Goal: Information Seeking & Learning: Learn about a topic

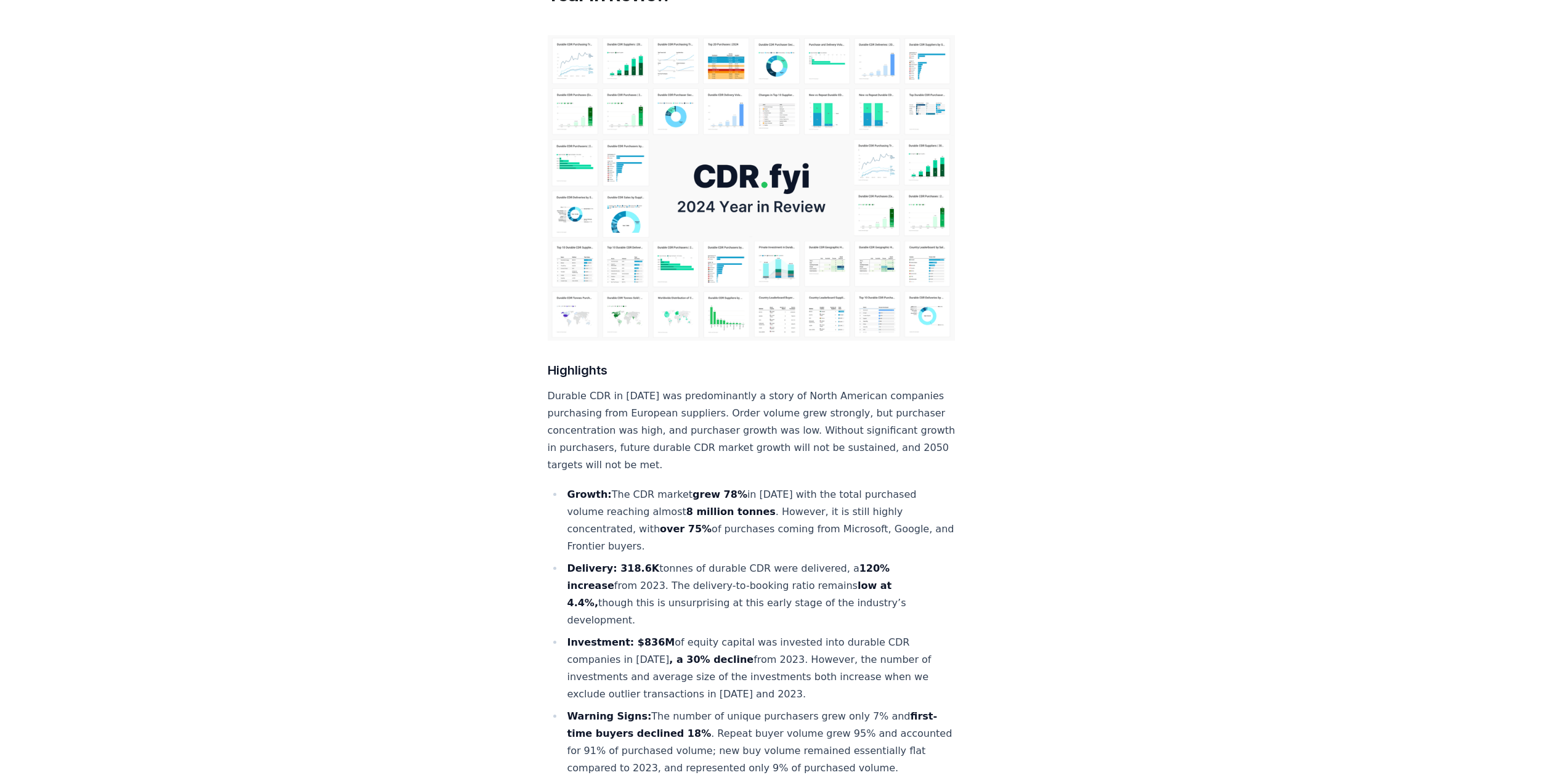
scroll to position [123, 0]
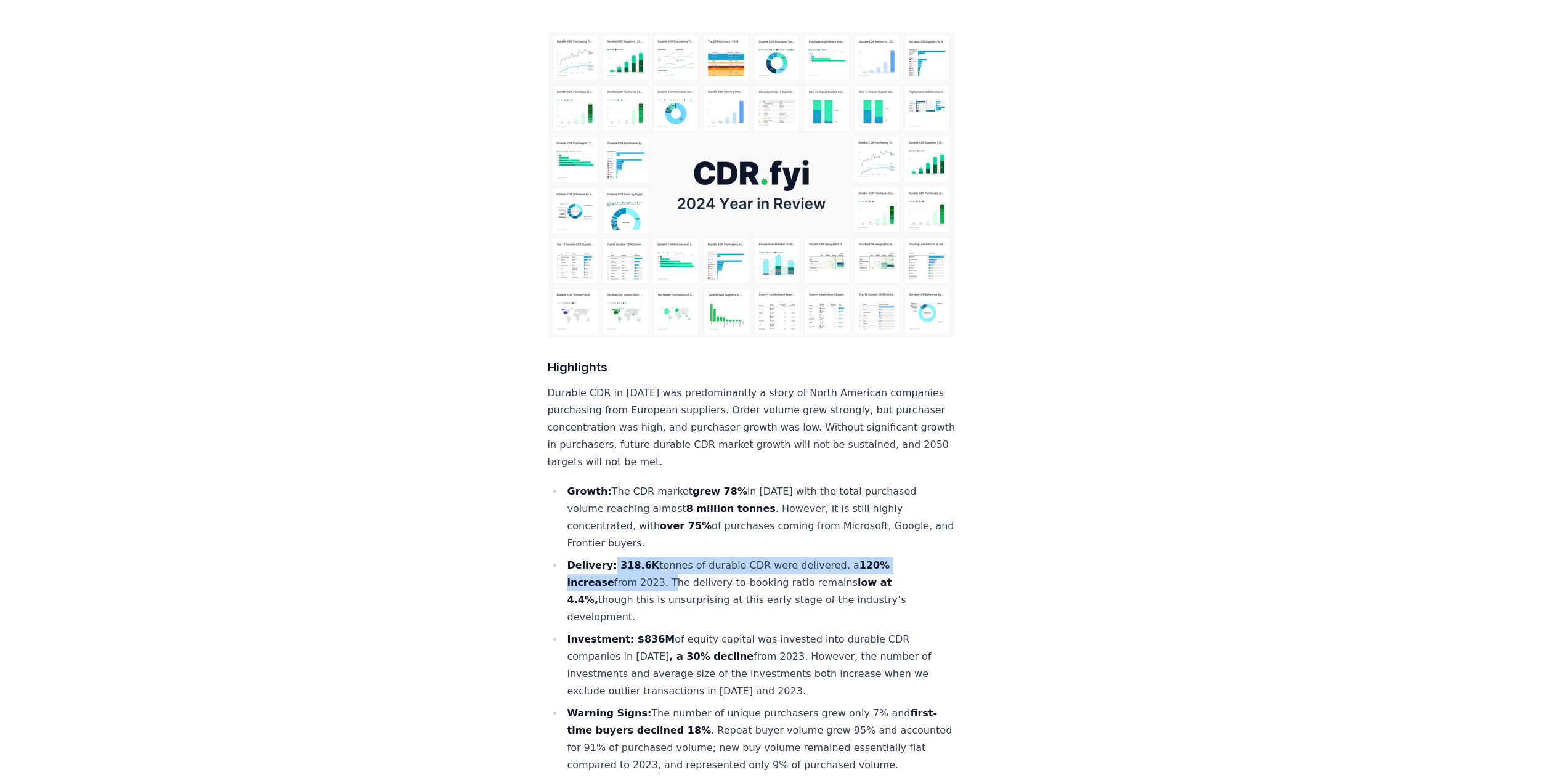
drag, startPoint x: 610, startPoint y: 526, endPoint x: 619, endPoint y: 541, distance: 17.5
click at [619, 557] on li "Delivery: 318.6K tonnes of durable CDR were delivered, a 120% increase from 202…" at bounding box center [759, 591] width 392 height 69
drag, startPoint x: 608, startPoint y: 451, endPoint x: 725, endPoint y: 500, distance: 126.8
click at [725, 500] on li "Growth: The CDR market grew 78% in [DATE] with the total purchased volume reach…" at bounding box center [759, 518] width 392 height 69
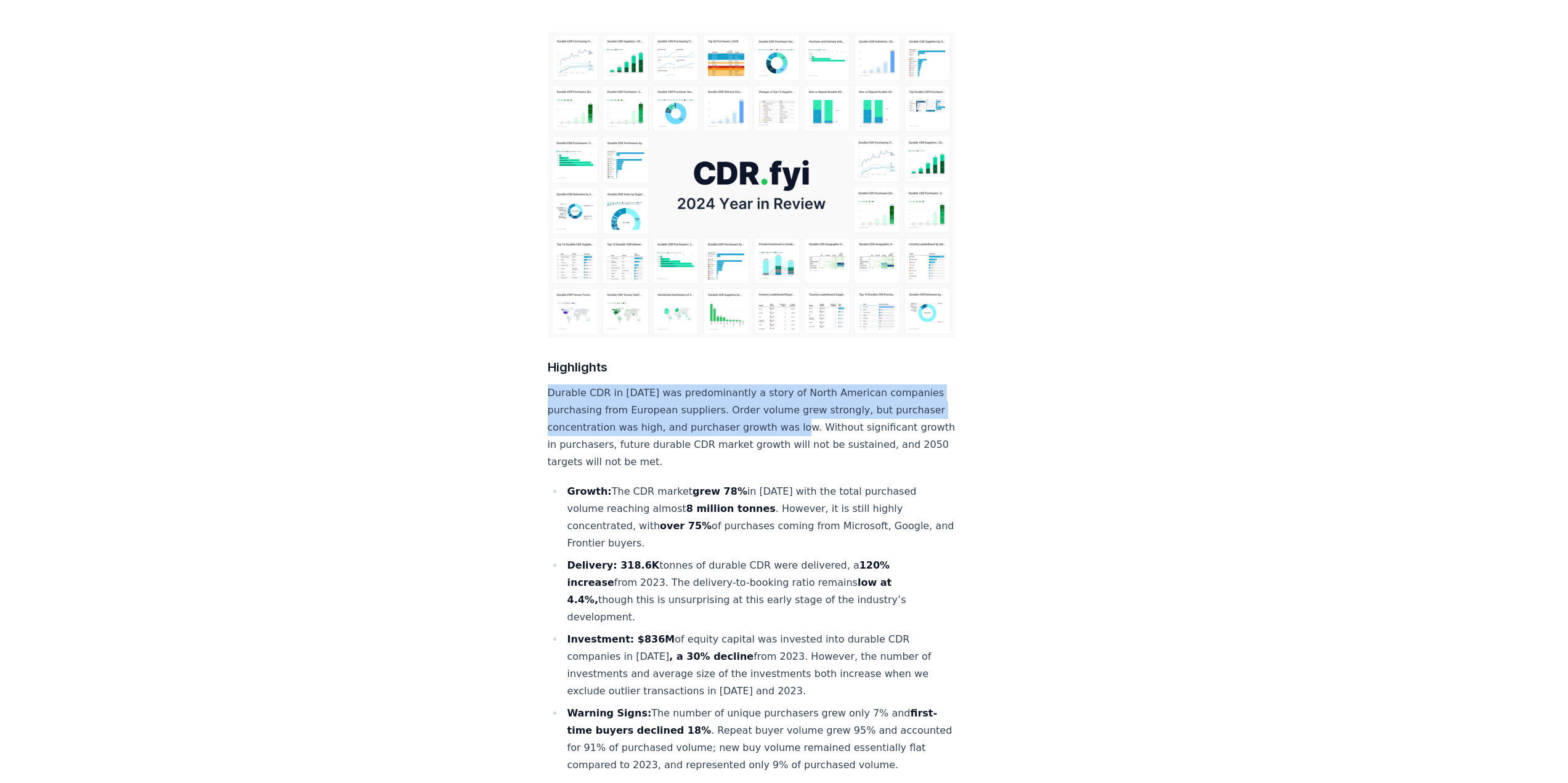
drag, startPoint x: 550, startPoint y: 348, endPoint x: 841, endPoint y: 391, distance: 294.2
click at [842, 391] on p "Durable CDR in [DATE] was predominantly a story of North American companies pur…" at bounding box center [751, 427] width 408 height 86
copy p "Durable CDR in 2024 was predominantly a story of North American companies purch…"
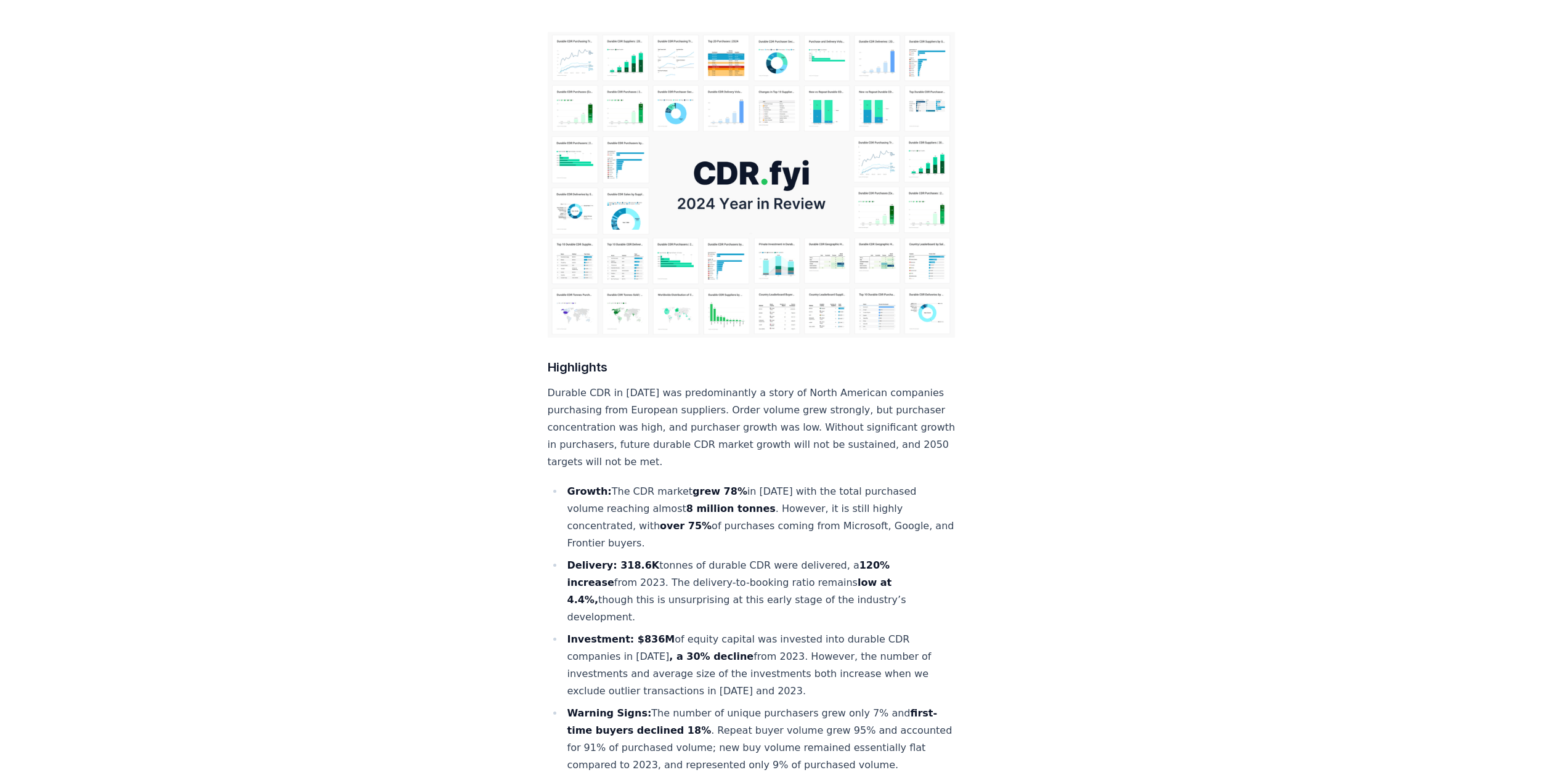
click at [568, 486] on strong "Growth:" at bounding box center [590, 491] width 45 height 12
drag, startPoint x: 610, startPoint y: 452, endPoint x: 884, endPoint y: 557, distance: 293.4
click at [884, 557] on ul "Growth: The CDR market grew 78% in 2024 with the total purchased volume reachin…" at bounding box center [751, 674] width 408 height 382
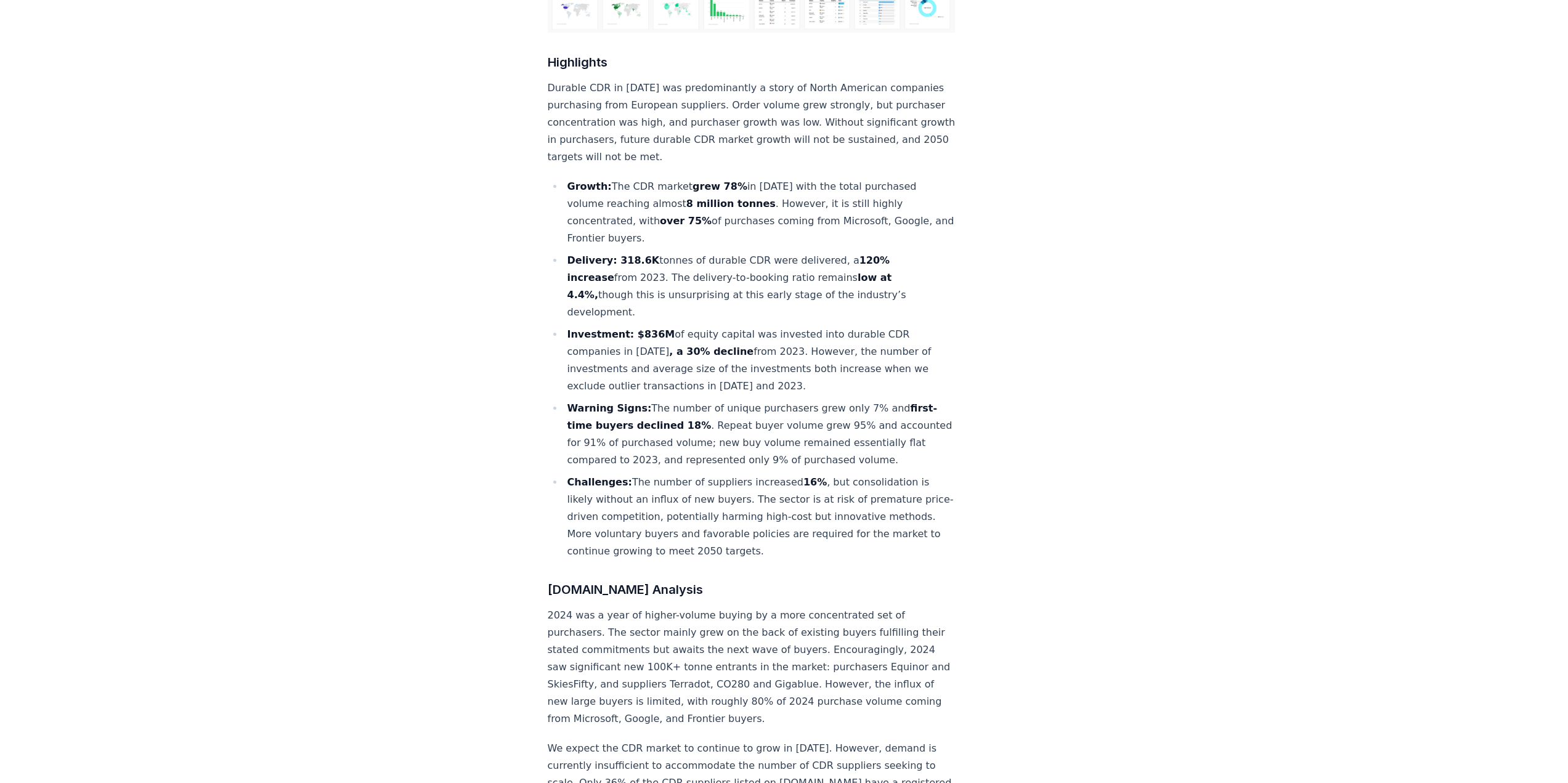
scroll to position [431, 0]
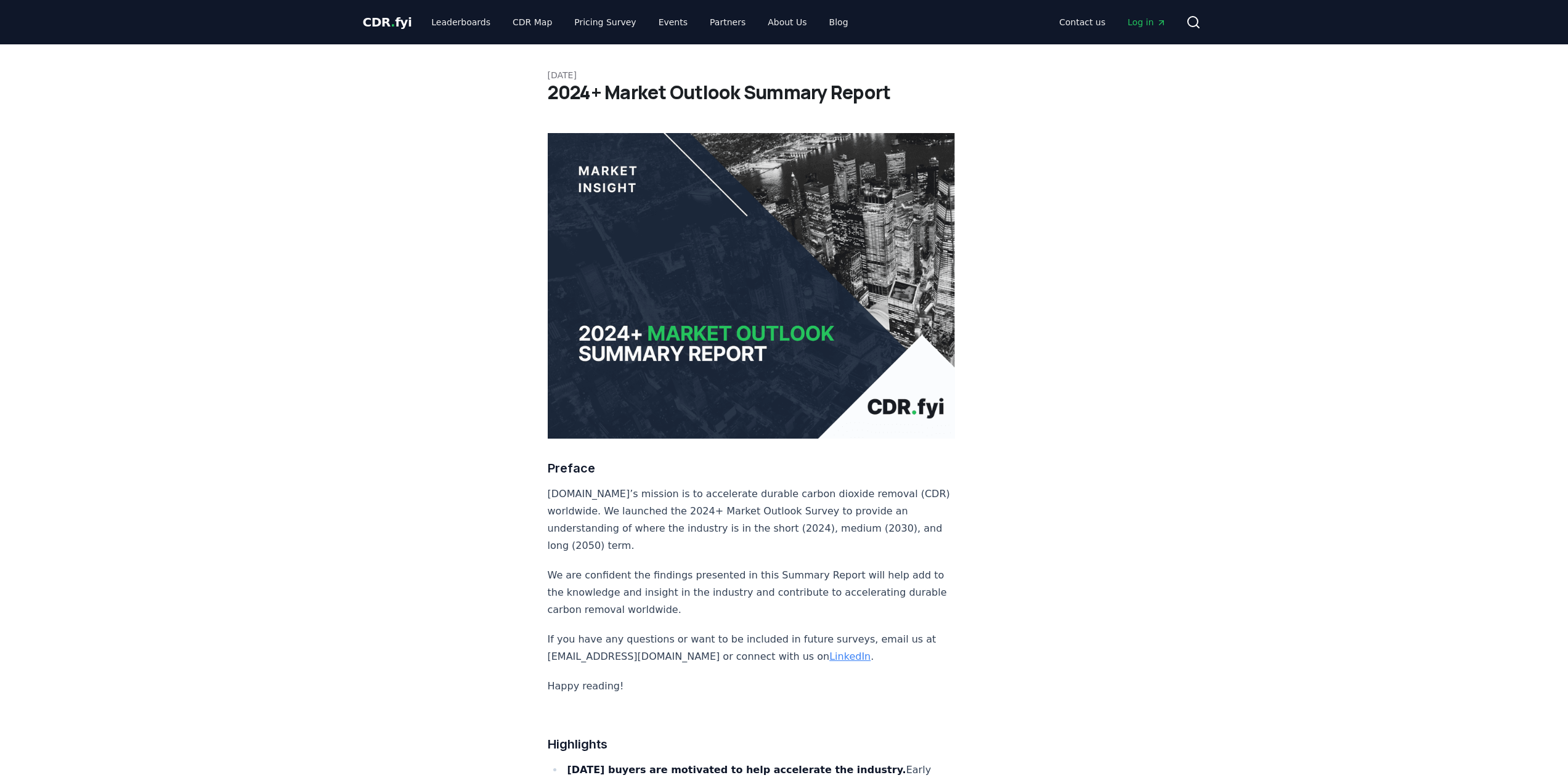
scroll to position [254, 0]
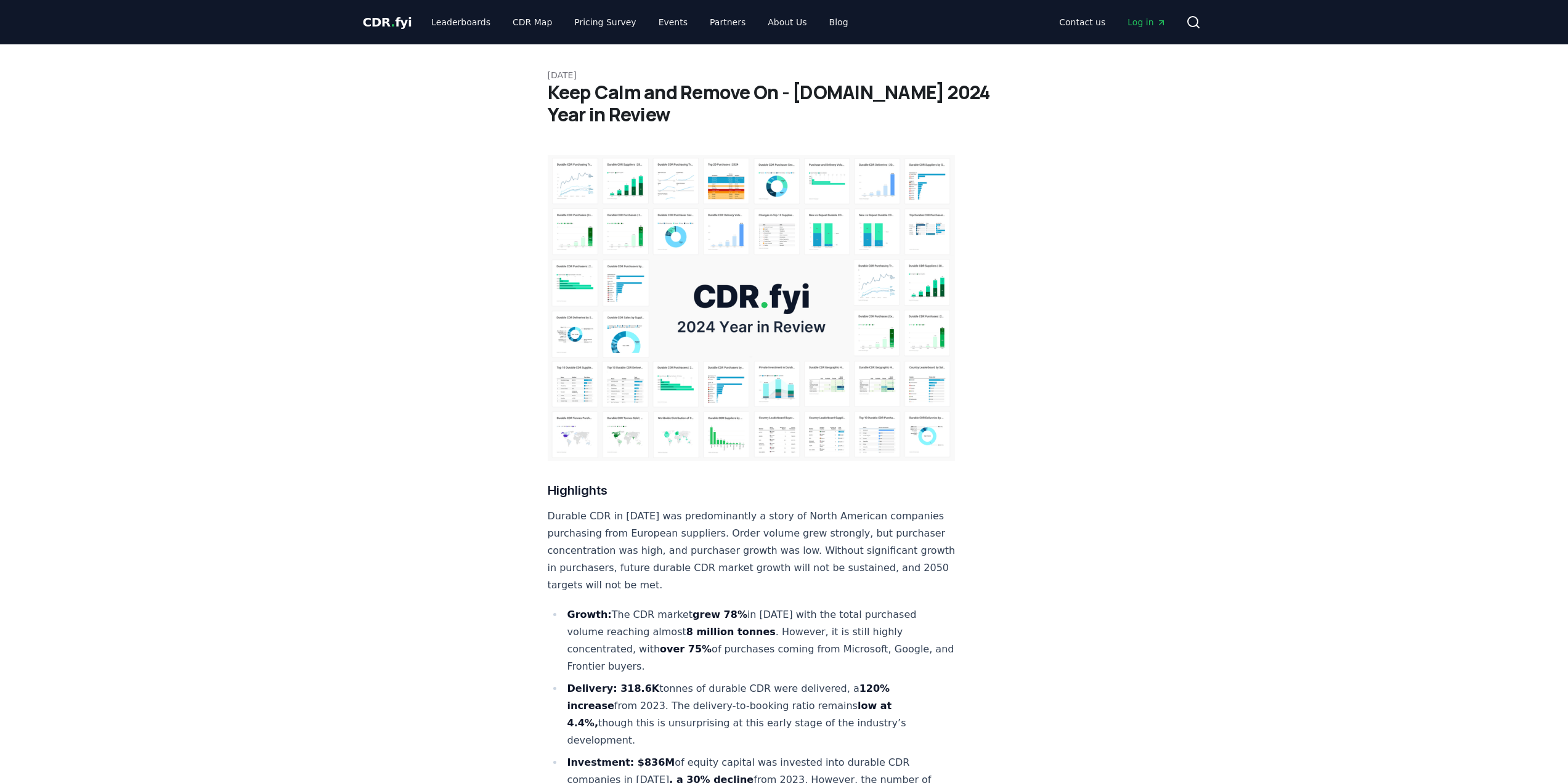
click at [578, 225] on img at bounding box center [751, 308] width 408 height 306
click at [669, 289] on img at bounding box center [751, 308] width 408 height 306
click at [612, 292] on img at bounding box center [751, 308] width 408 height 306
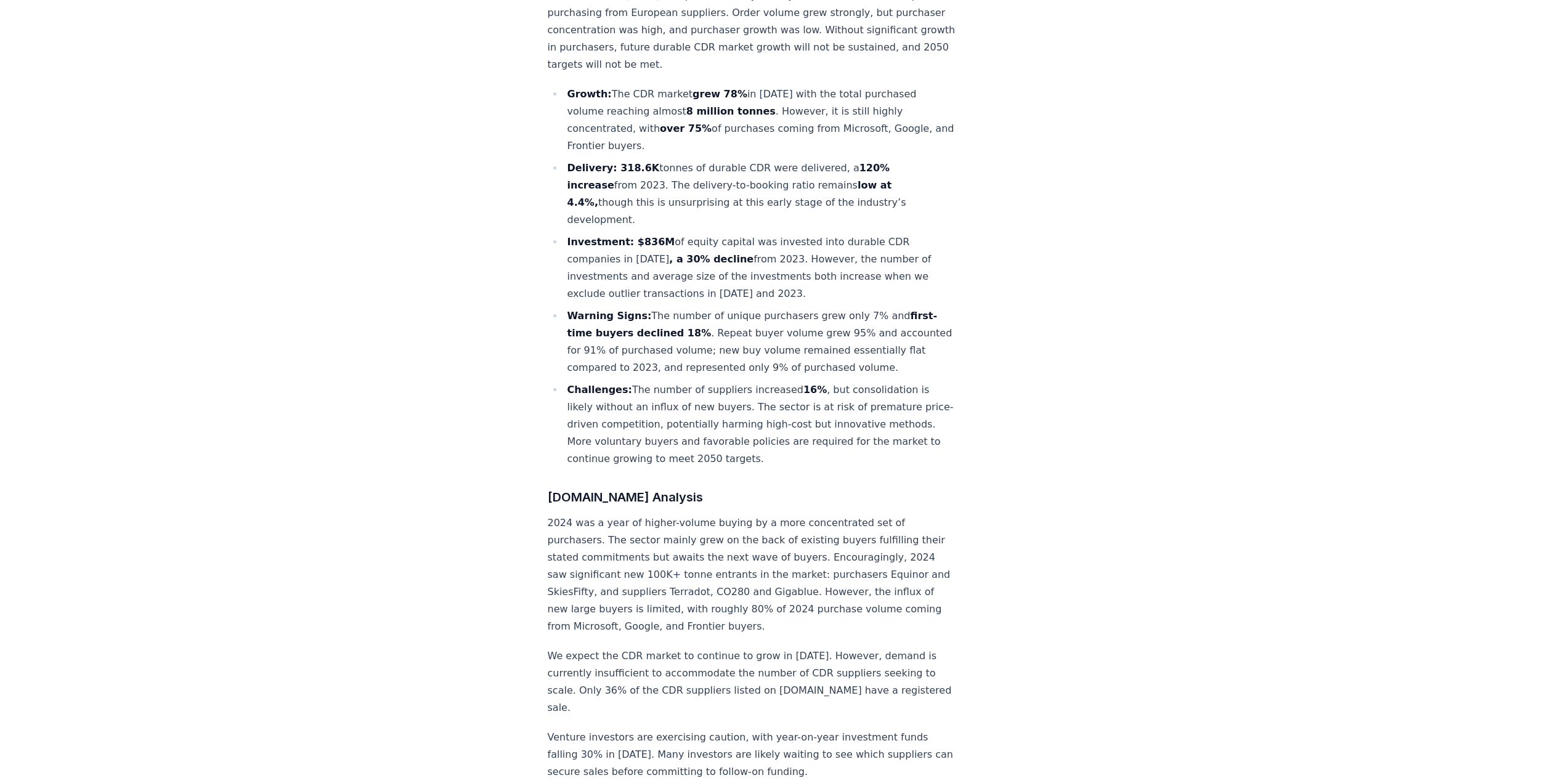
scroll to position [431, 0]
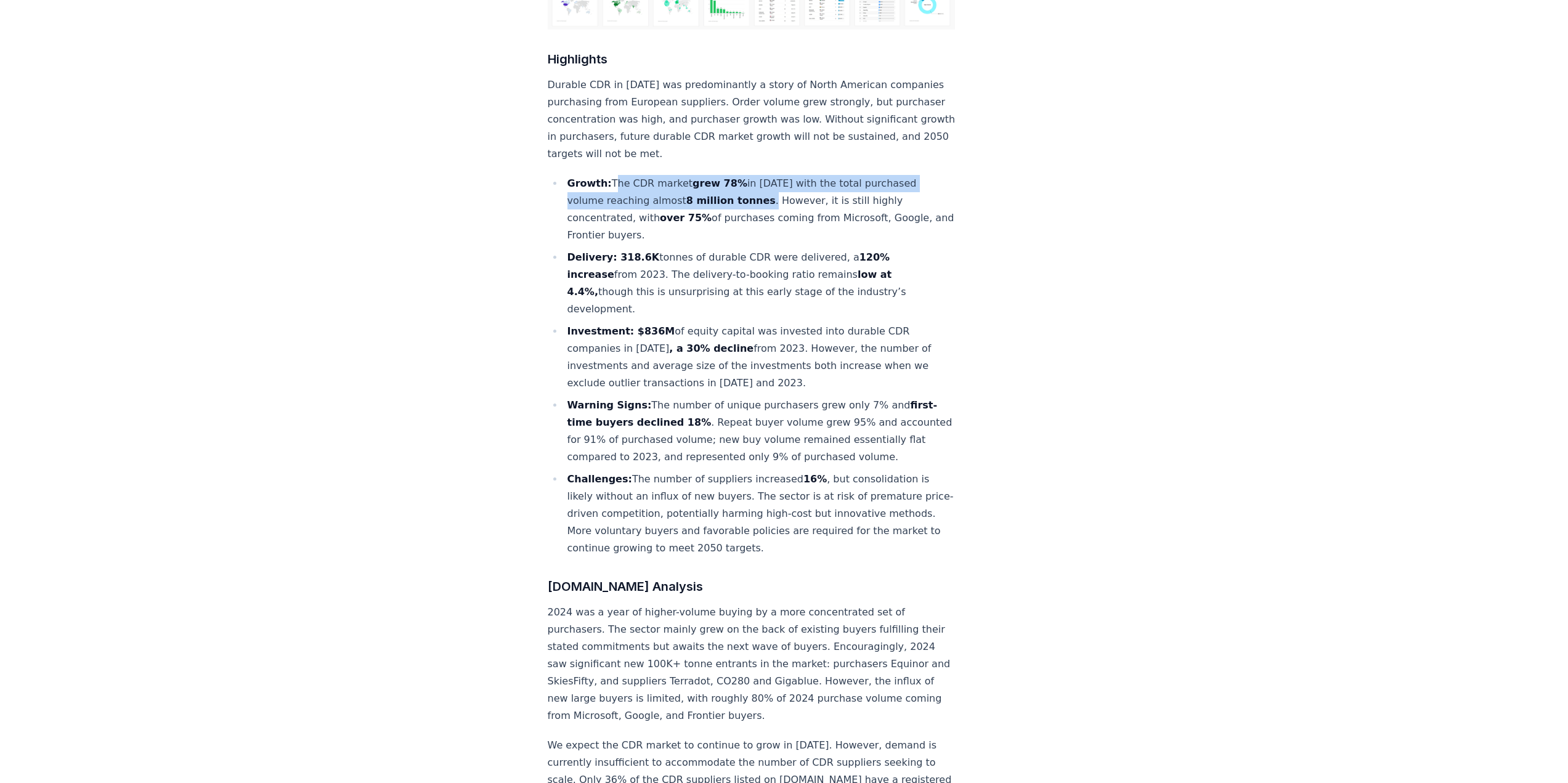
drag, startPoint x: 607, startPoint y: 139, endPoint x: 756, endPoint y: 167, distance: 151.6
click at [756, 175] on li "Growth: The CDR market grew 78% in 2024 with the total purchased volume reachin…" at bounding box center [759, 209] width 392 height 69
copy li "The CDR market grew 78% in 2024 with the total purchased volume reaching almost…"
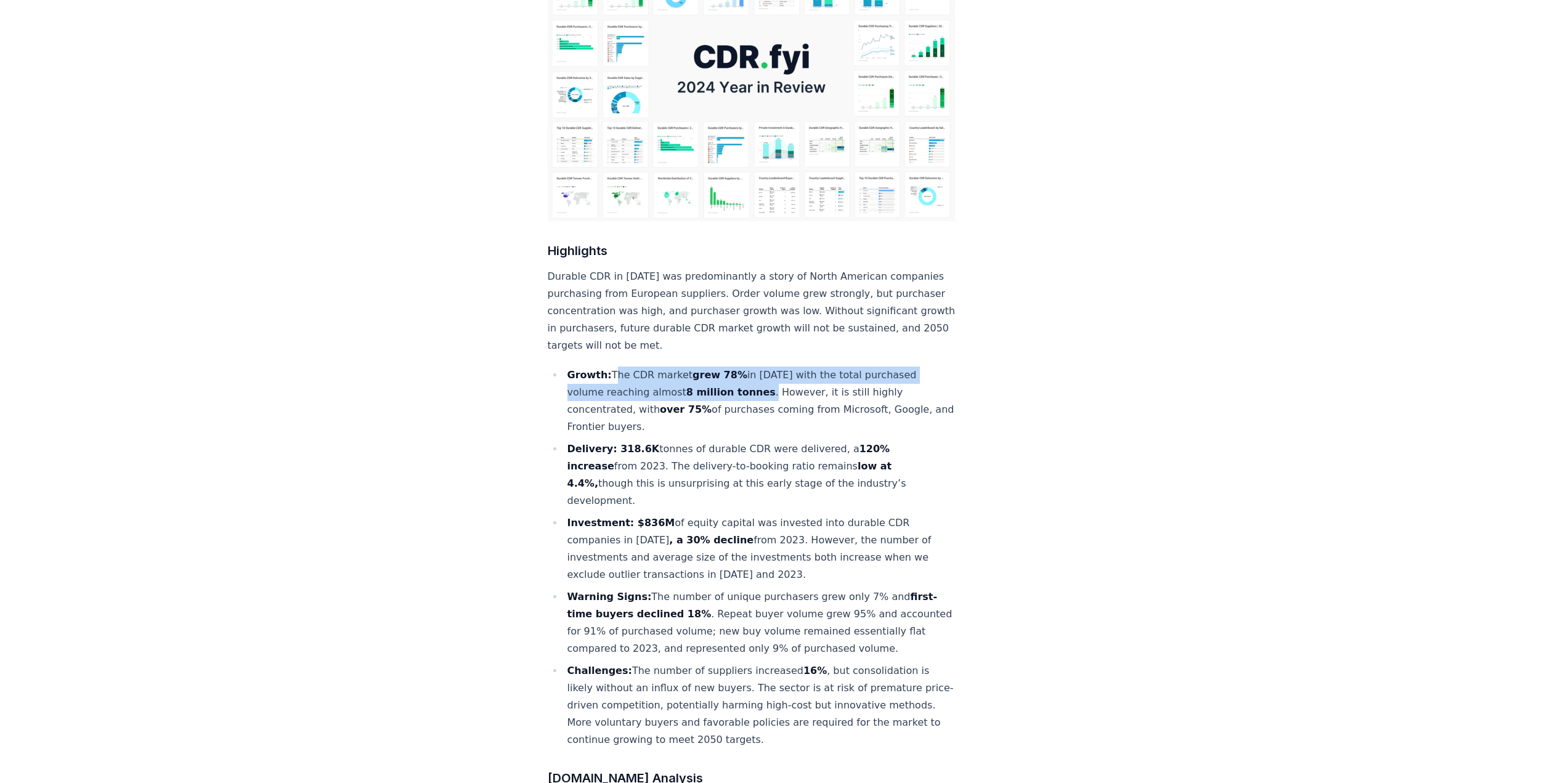
scroll to position [62, 0]
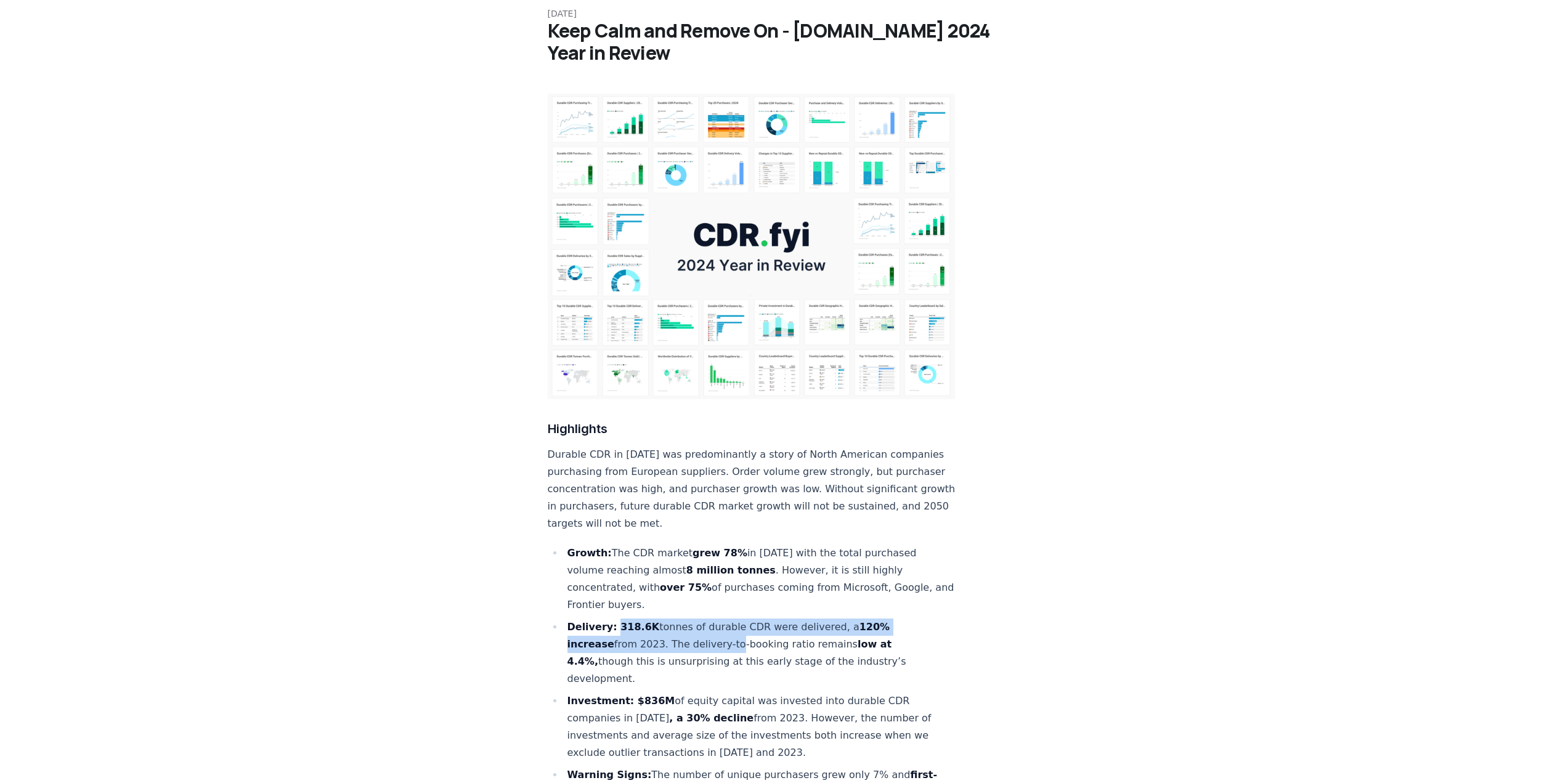
drag, startPoint x: 612, startPoint y: 586, endPoint x: 678, endPoint y: 604, distance: 68.4
click at [678, 618] on li "Delivery: 318.6K tonnes of durable CDR were delivered, a 120% increase from 202…" at bounding box center [759, 653] width 392 height 69
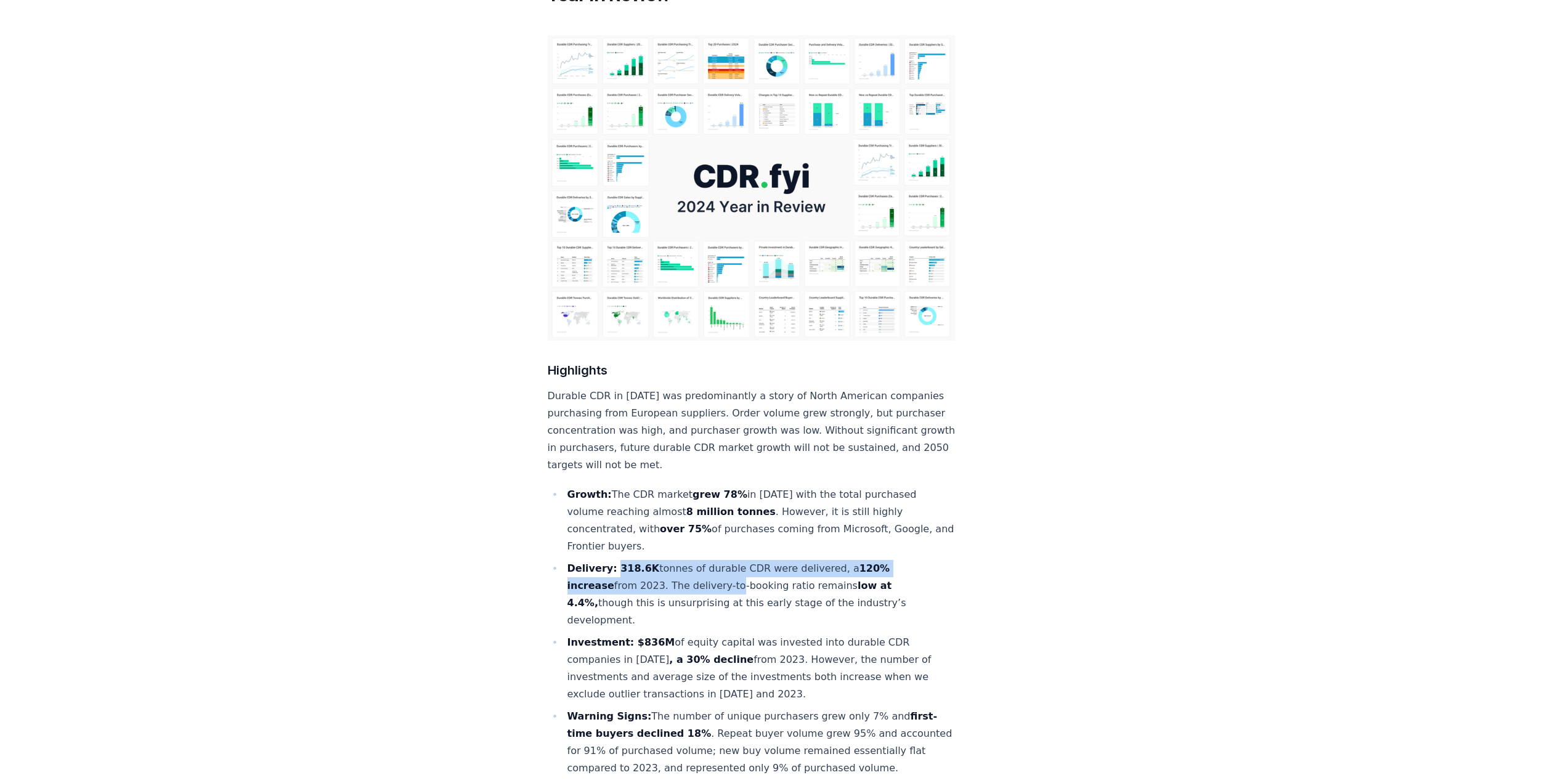
scroll to position [123, 0]
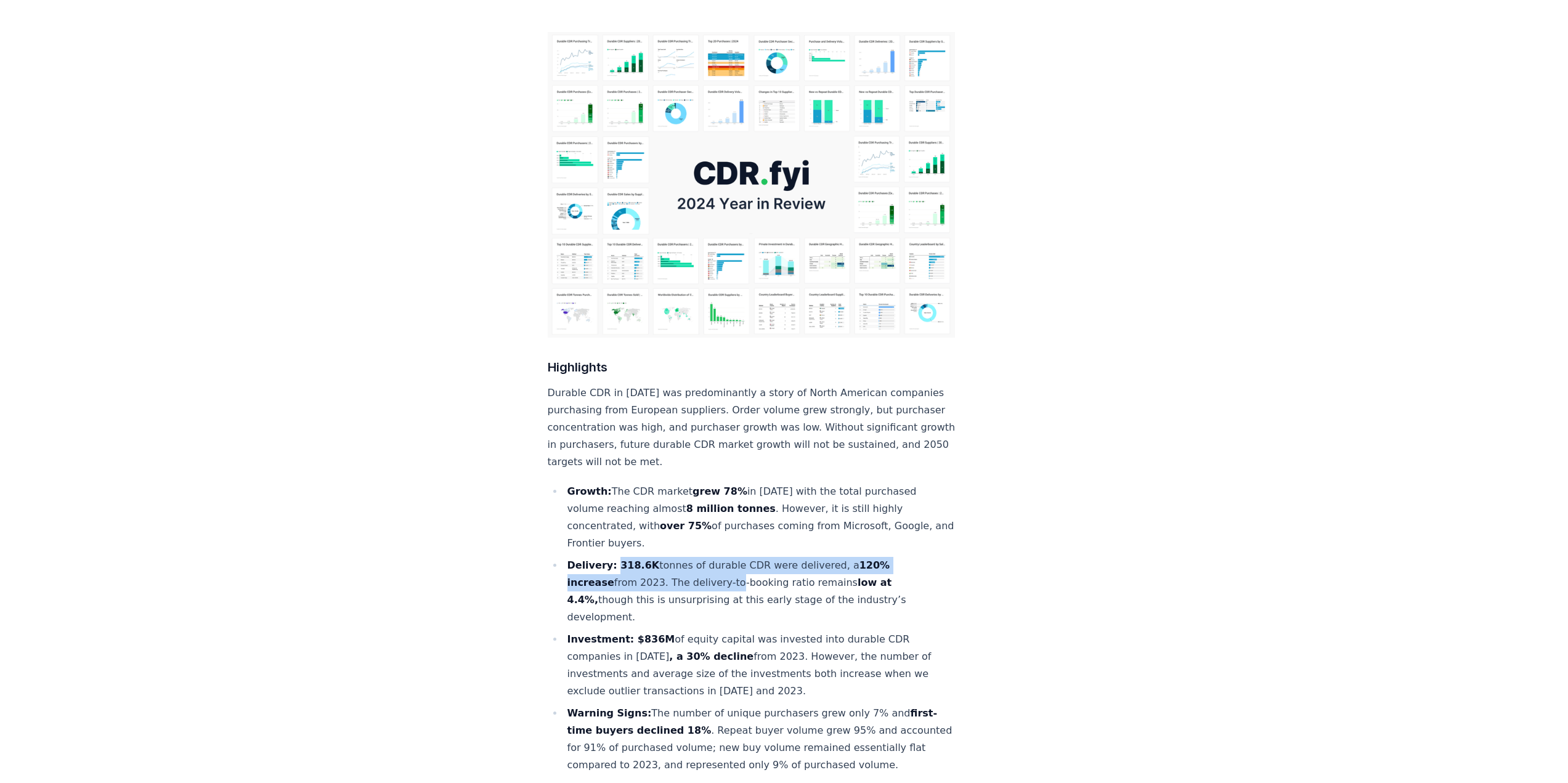
click at [664, 557] on li "Delivery: 318.6K tonnes of durable CDR were delivered, a 120% increase from 202…" at bounding box center [759, 591] width 392 height 69
drag, startPoint x: 614, startPoint y: 525, endPoint x: 617, endPoint y: 541, distance: 16.3
click at [617, 557] on li "Delivery: 318.6K tonnes of durable CDR were delivered, a 120% increase from 202…" at bounding box center [759, 591] width 392 height 69
copy li "318.6K tonnes of durable CDR were delivered, a 120% increase from 2023​."
drag, startPoint x: 873, startPoint y: 564, endPoint x: 566, endPoint y: 454, distance: 326.1
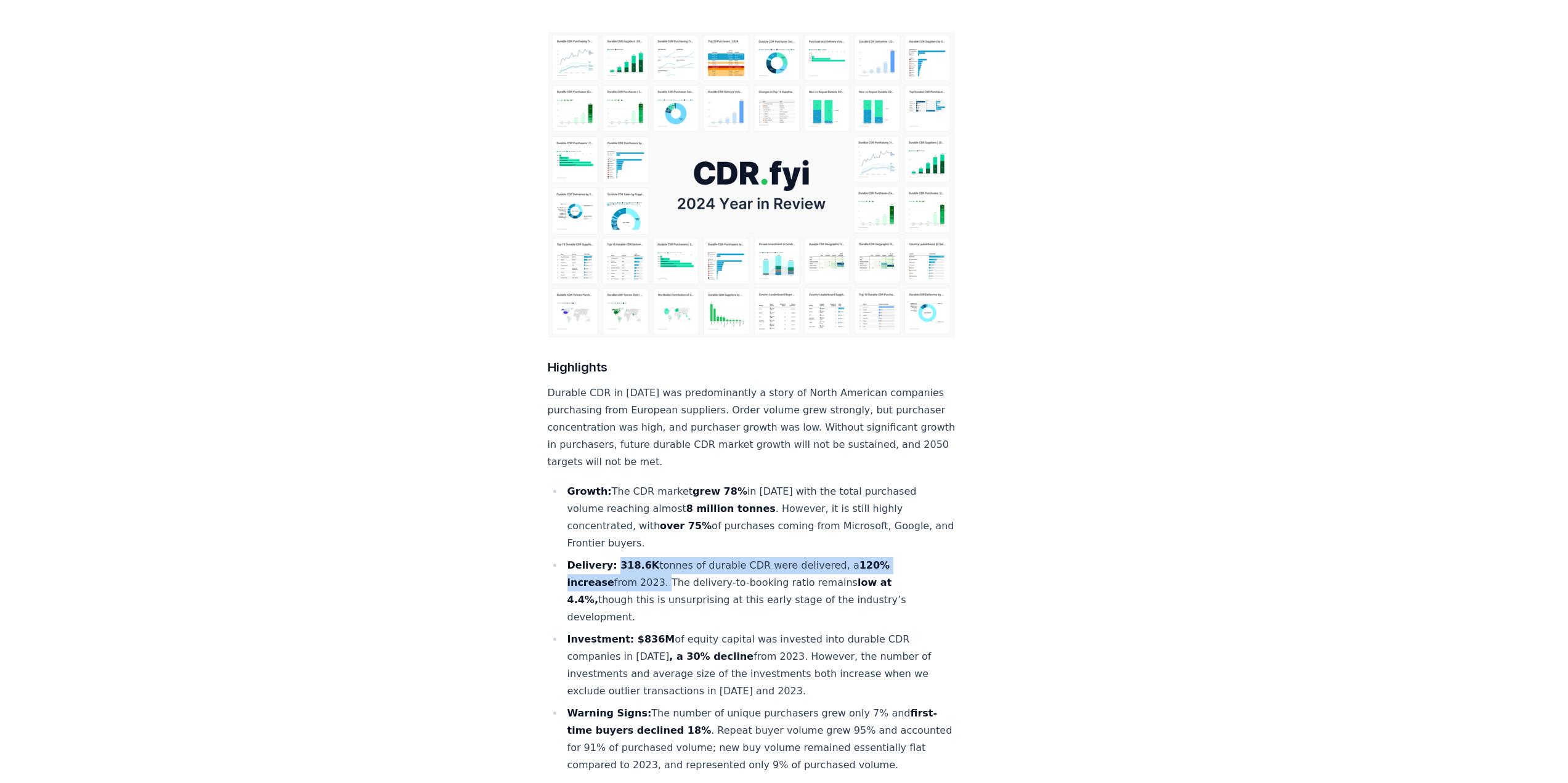
click at [566, 483] on ul "Growth: The CDR market grew 78% in 2024 with the total purchased volume reachin…" at bounding box center [751, 674] width 408 height 382
copy ul "Growth: The CDR market grew 78% in 2024 with the total purchased volume reachin…"
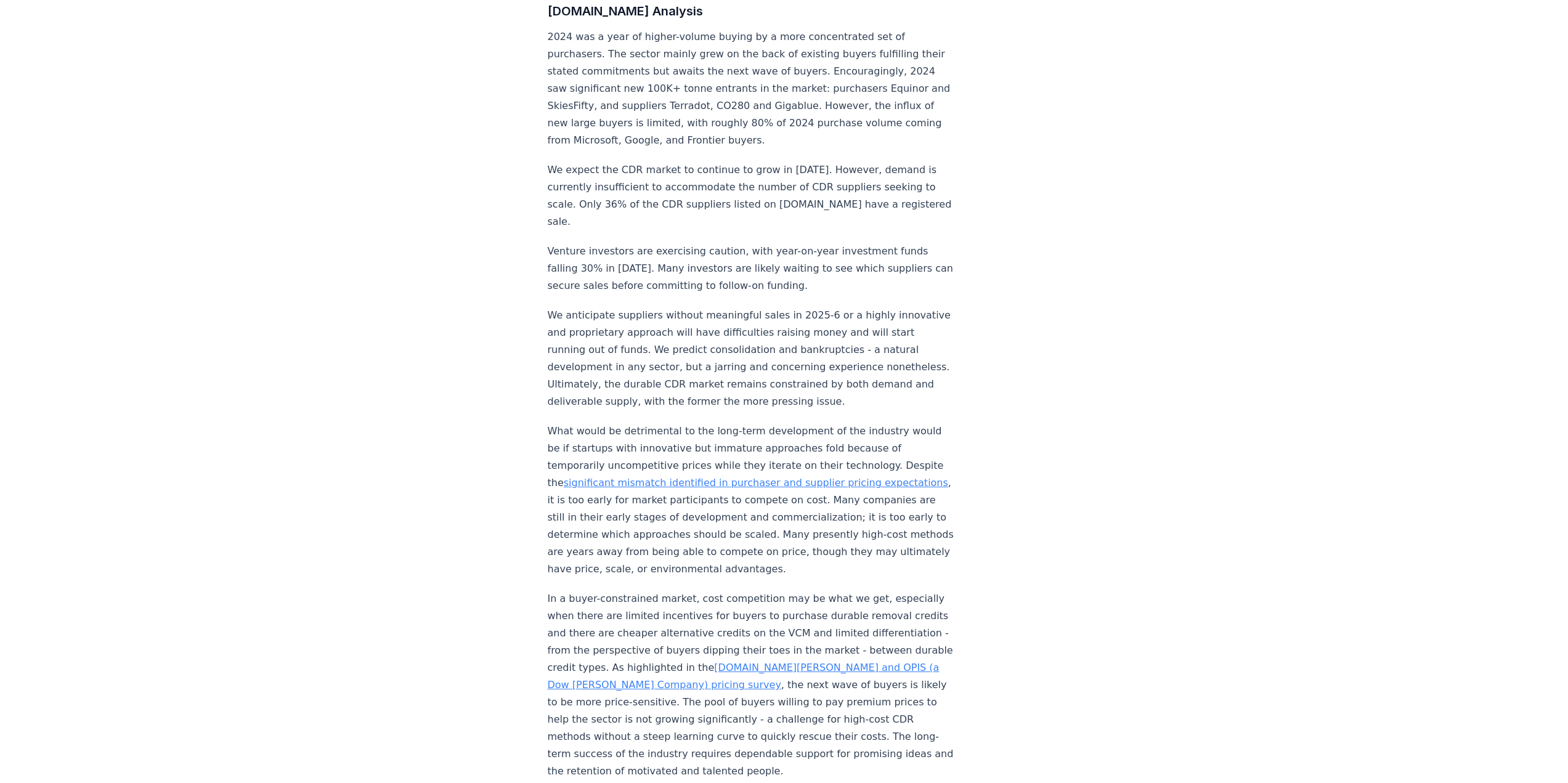
scroll to position [862, 0]
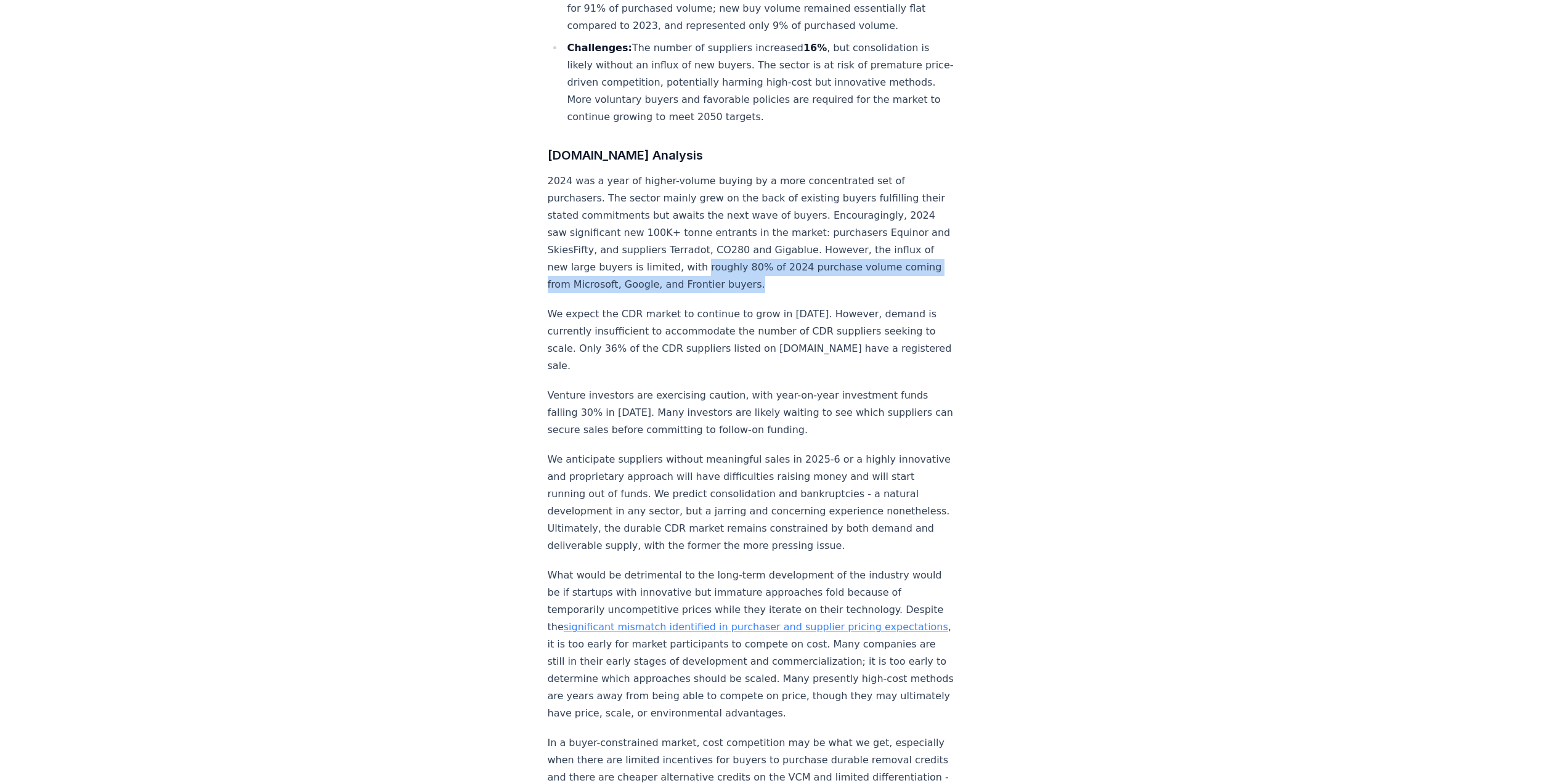
drag, startPoint x: 751, startPoint y: 229, endPoint x: 831, endPoint y: 253, distance: 83.5
click at [831, 253] on p "2024 was a year of higher-volume buying by a more concentrated set of purchaser…" at bounding box center [751, 233] width 408 height 121
copy p "roughly 80% of 2024 purchase volume coming from Microsoft, Google, and Frontier…"
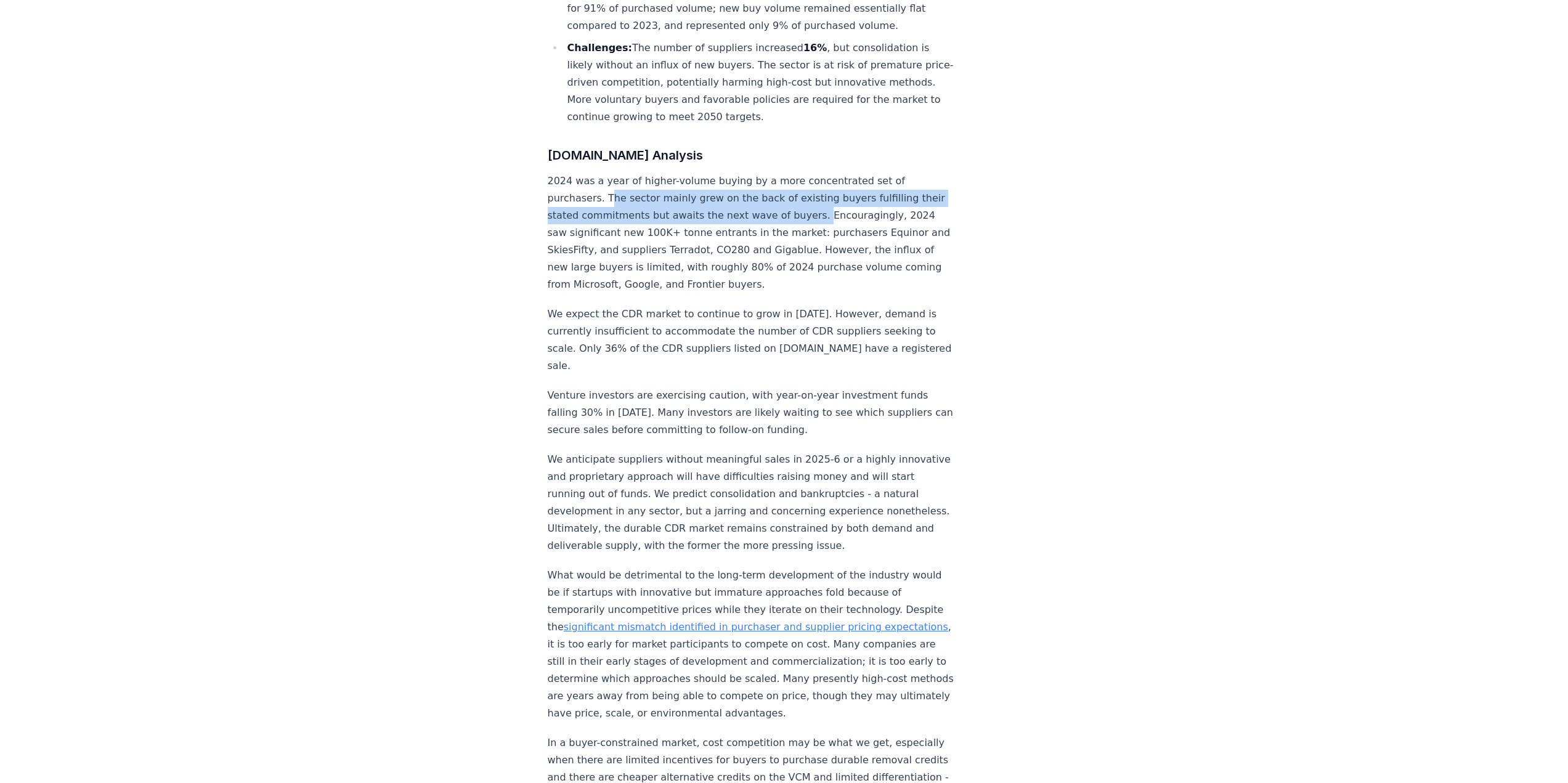
drag, startPoint x: 607, startPoint y: 158, endPoint x: 827, endPoint y: 177, distance: 220.8
click at [827, 177] on p "2024 was a year of higher-volume buying by a more concentrated set of purchaser…" at bounding box center [751, 233] width 408 height 121
drag, startPoint x: 601, startPoint y: 159, endPoint x: 822, endPoint y: 177, distance: 221.7
click at [822, 177] on p "2024 was a year of higher-volume buying by a more concentrated set of purchaser…" at bounding box center [751, 233] width 408 height 121
copy p "The sector mainly grew on the back of existing buyers fulfilling their stated c…"
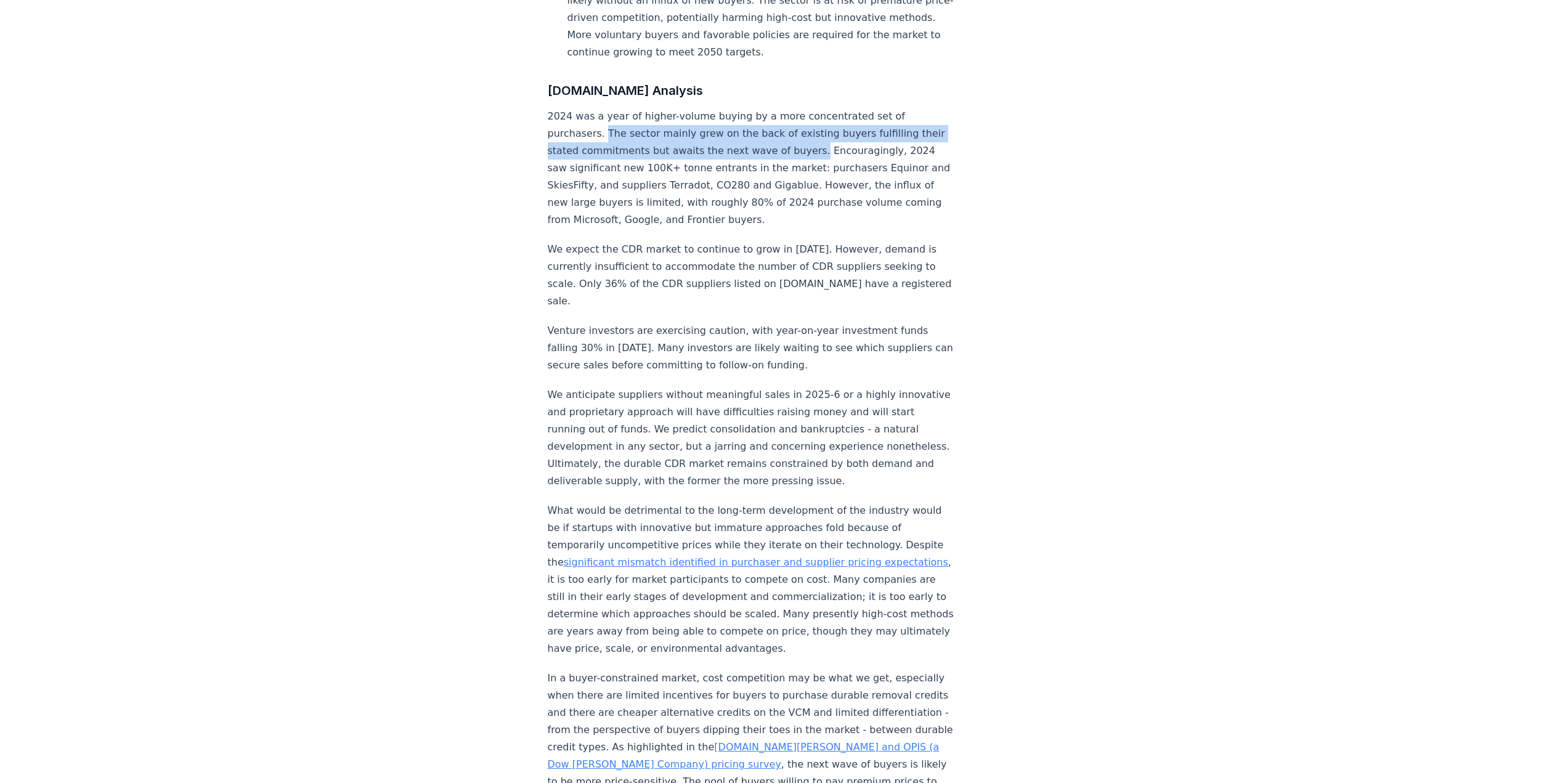
scroll to position [924, 0]
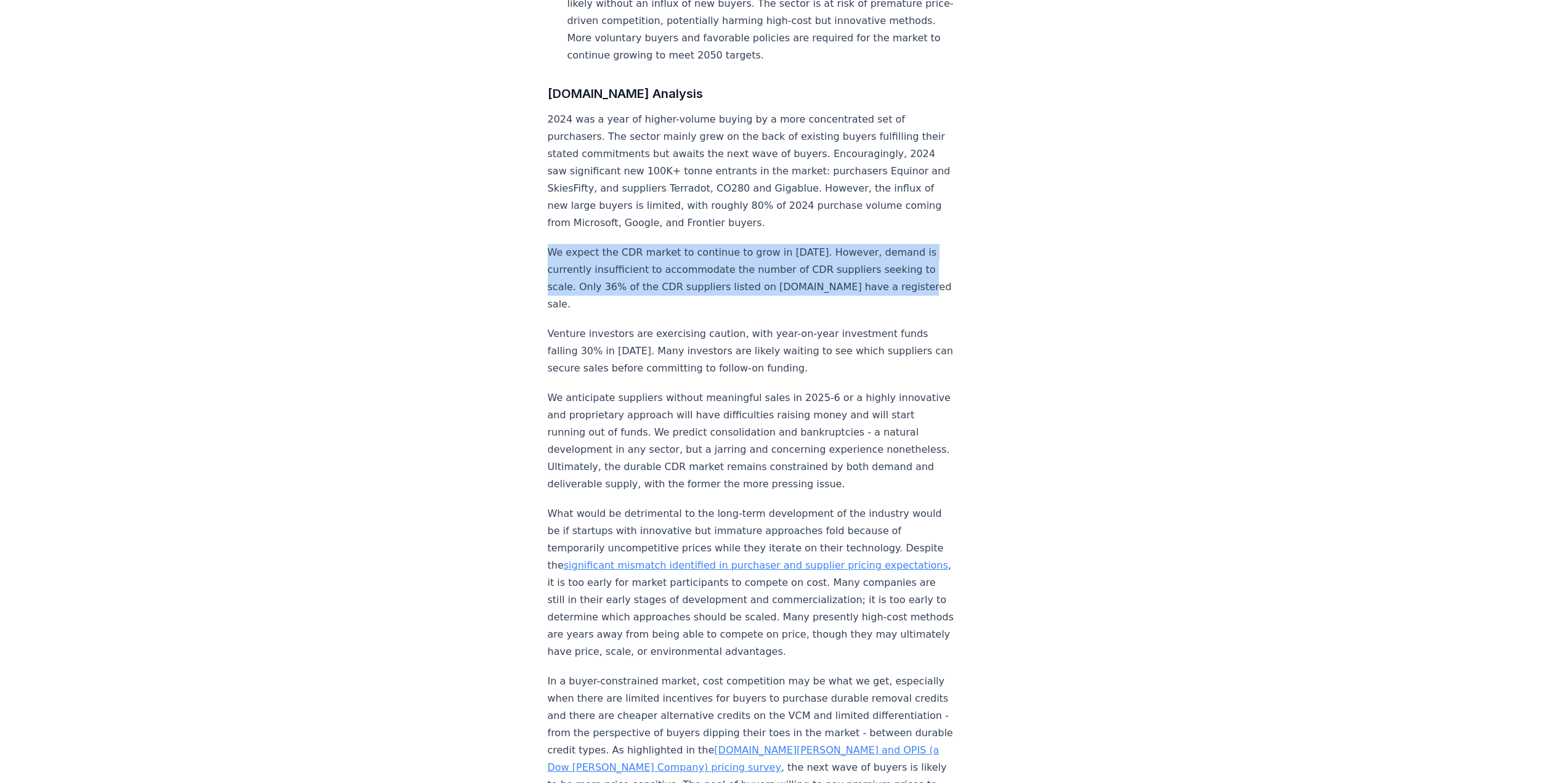
drag, startPoint x: 540, startPoint y: 214, endPoint x: 973, endPoint y: 252, distance: 434.7
copy p "We expect the CDR market to continue to grow in [DATE]. However, demand is curr…"
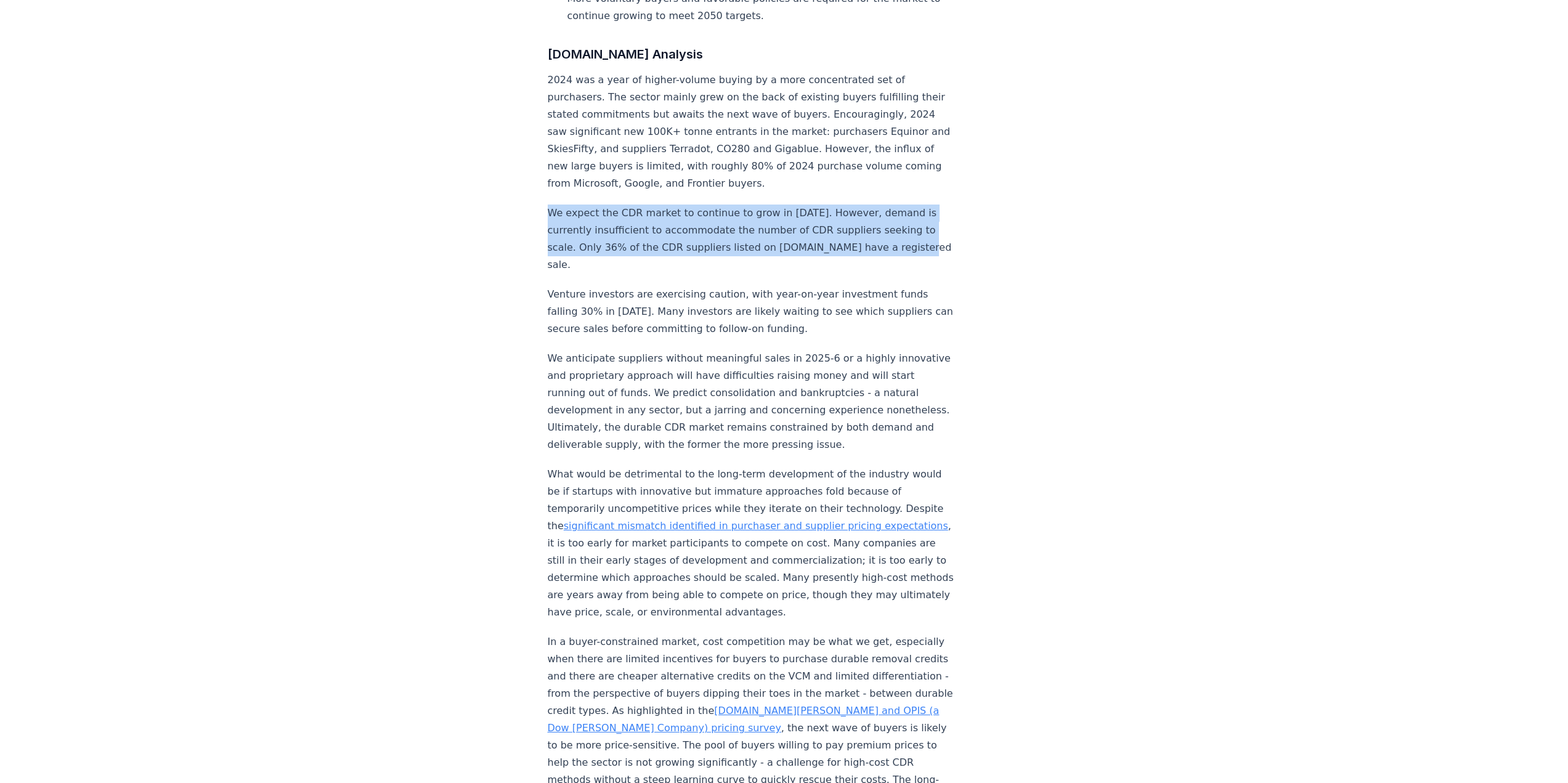
scroll to position [986, 0]
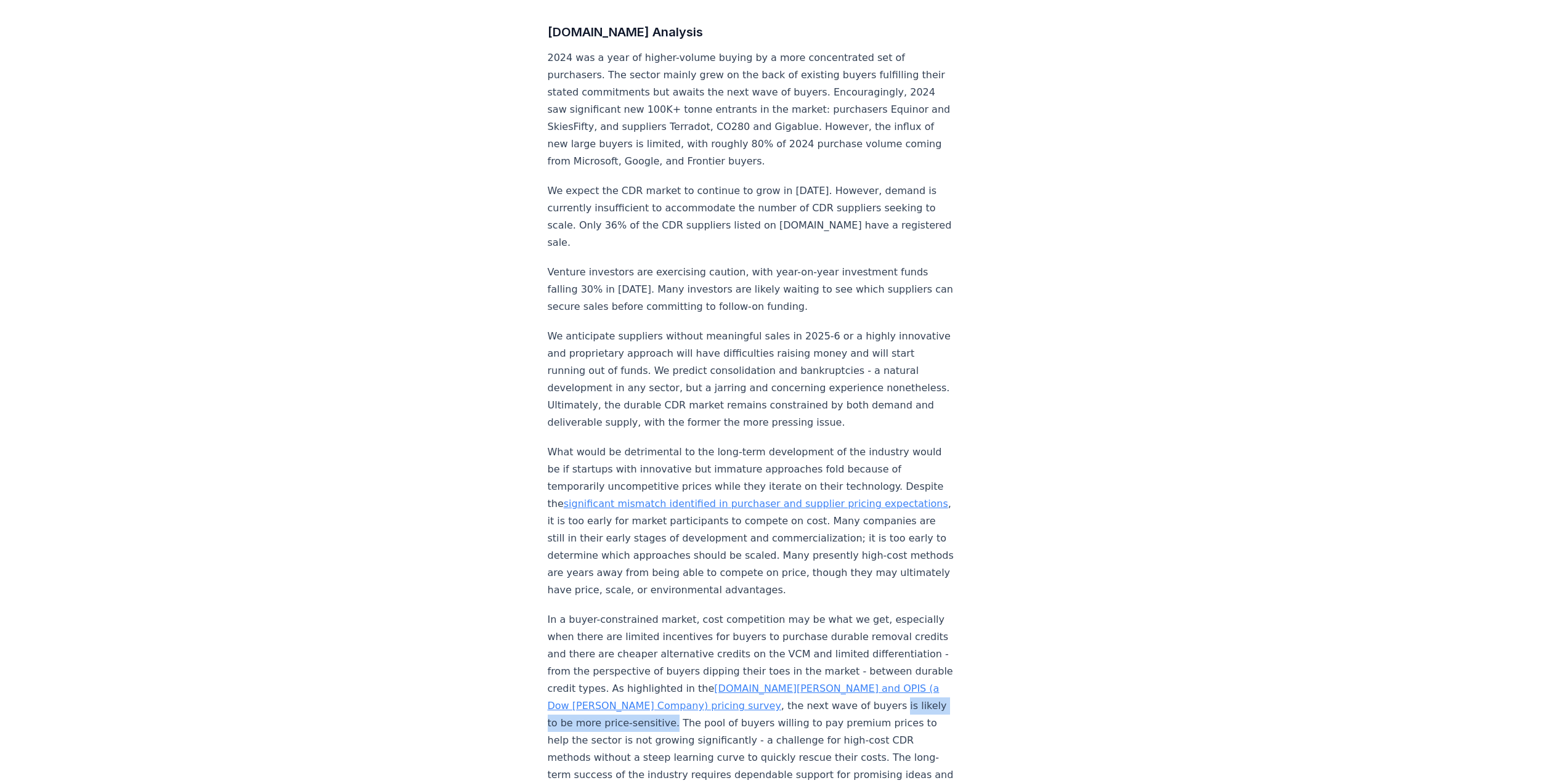
drag, startPoint x: 840, startPoint y: 650, endPoint x: 640, endPoint y: 666, distance: 200.6
click at [640, 666] on p "In a buyer-constrained market, cost competition may be what we get, especially …" at bounding box center [751, 706] width 408 height 190
copy p "is likely to be more price-sensitive."
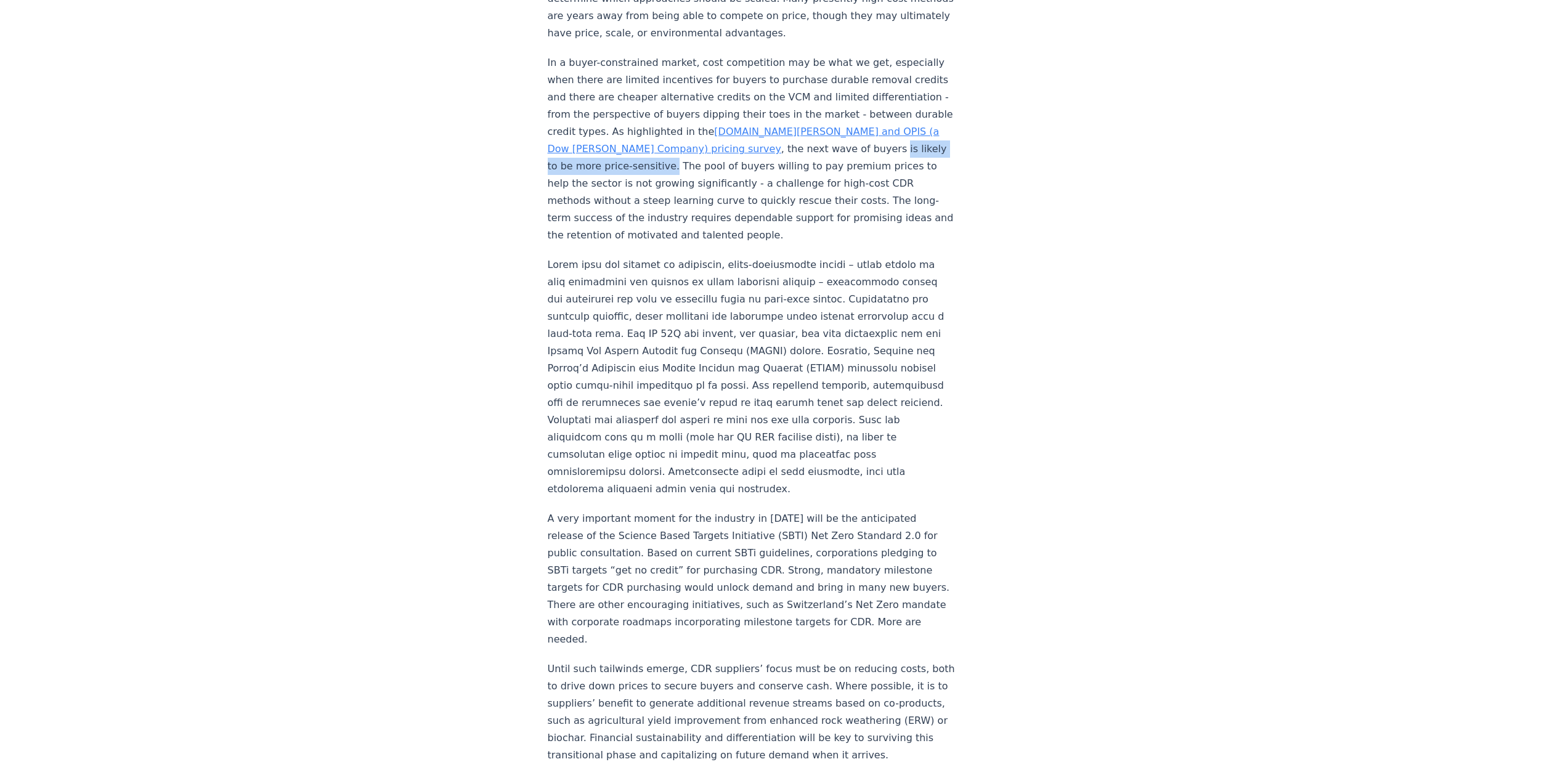
scroll to position [1540, 0]
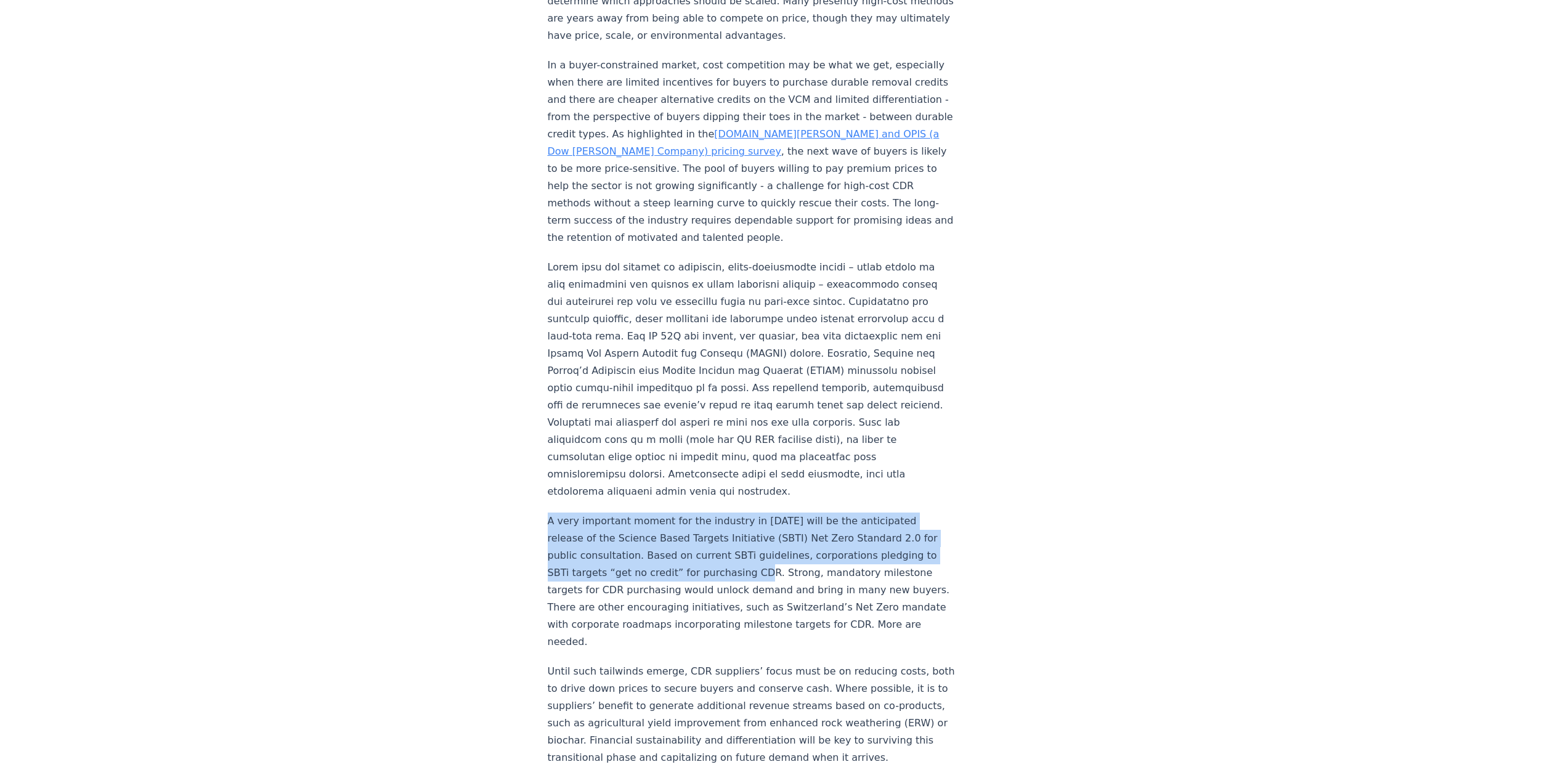
drag, startPoint x: 760, startPoint y: 519, endPoint x: 521, endPoint y: 459, distance: 246.4
copy p "A very important moment for the industry in 2025 will be the anticipated releas…"
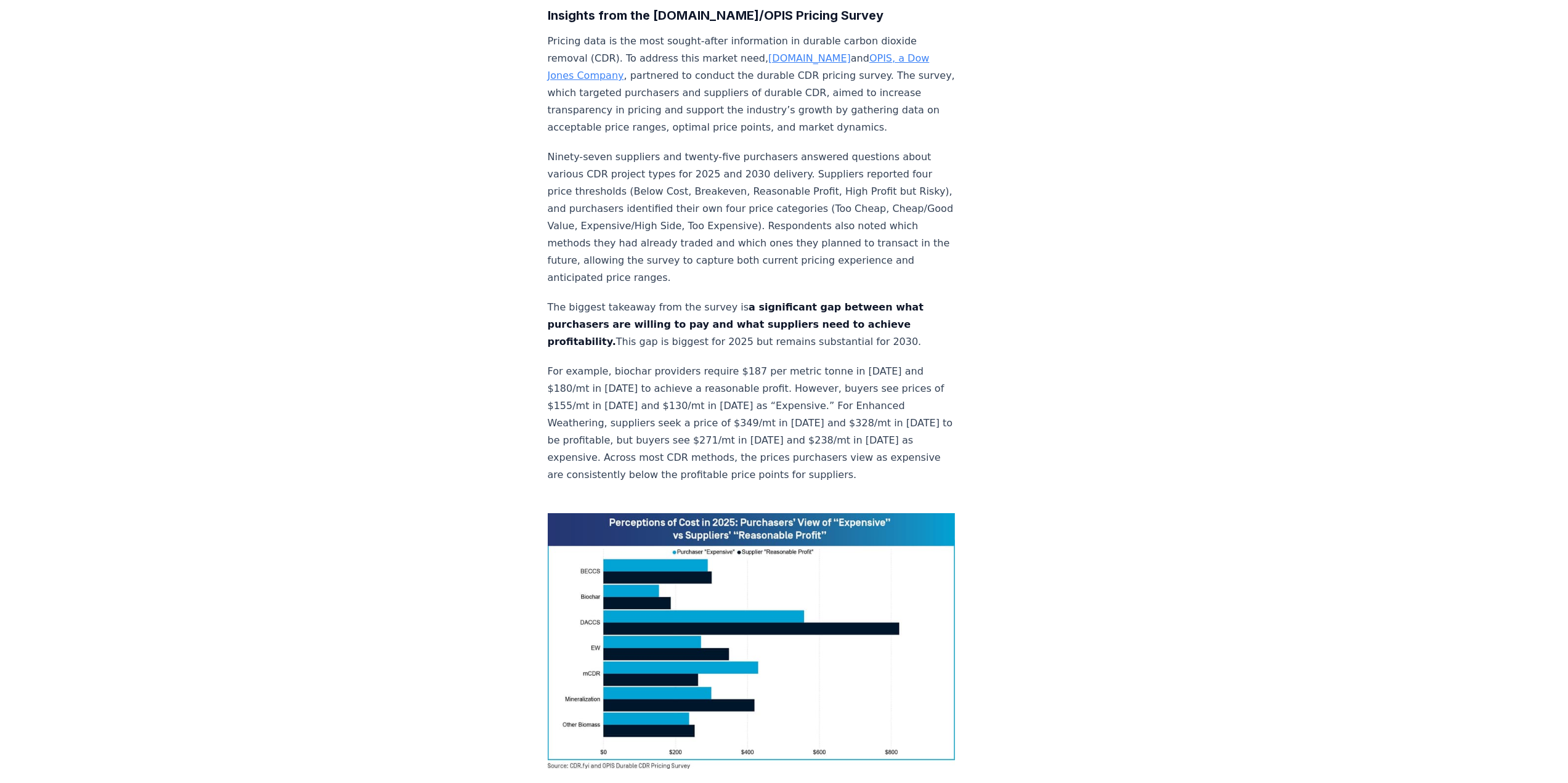
scroll to position [431, 0]
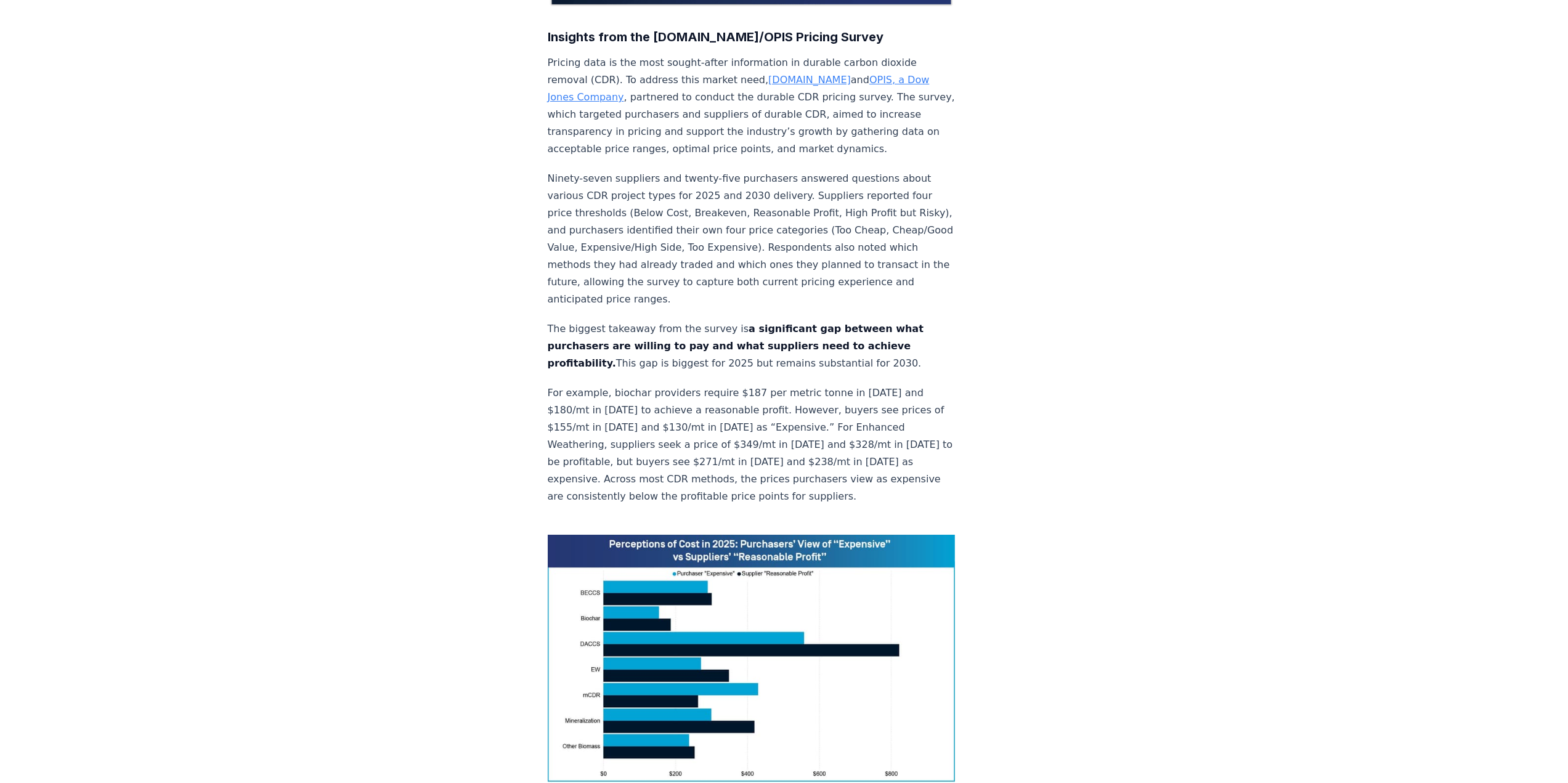
drag, startPoint x: 547, startPoint y: 289, endPoint x: 889, endPoint y: 323, distance: 343.7
copy p "The biggest takeaway from the survey is a significant gap between what purchase…"
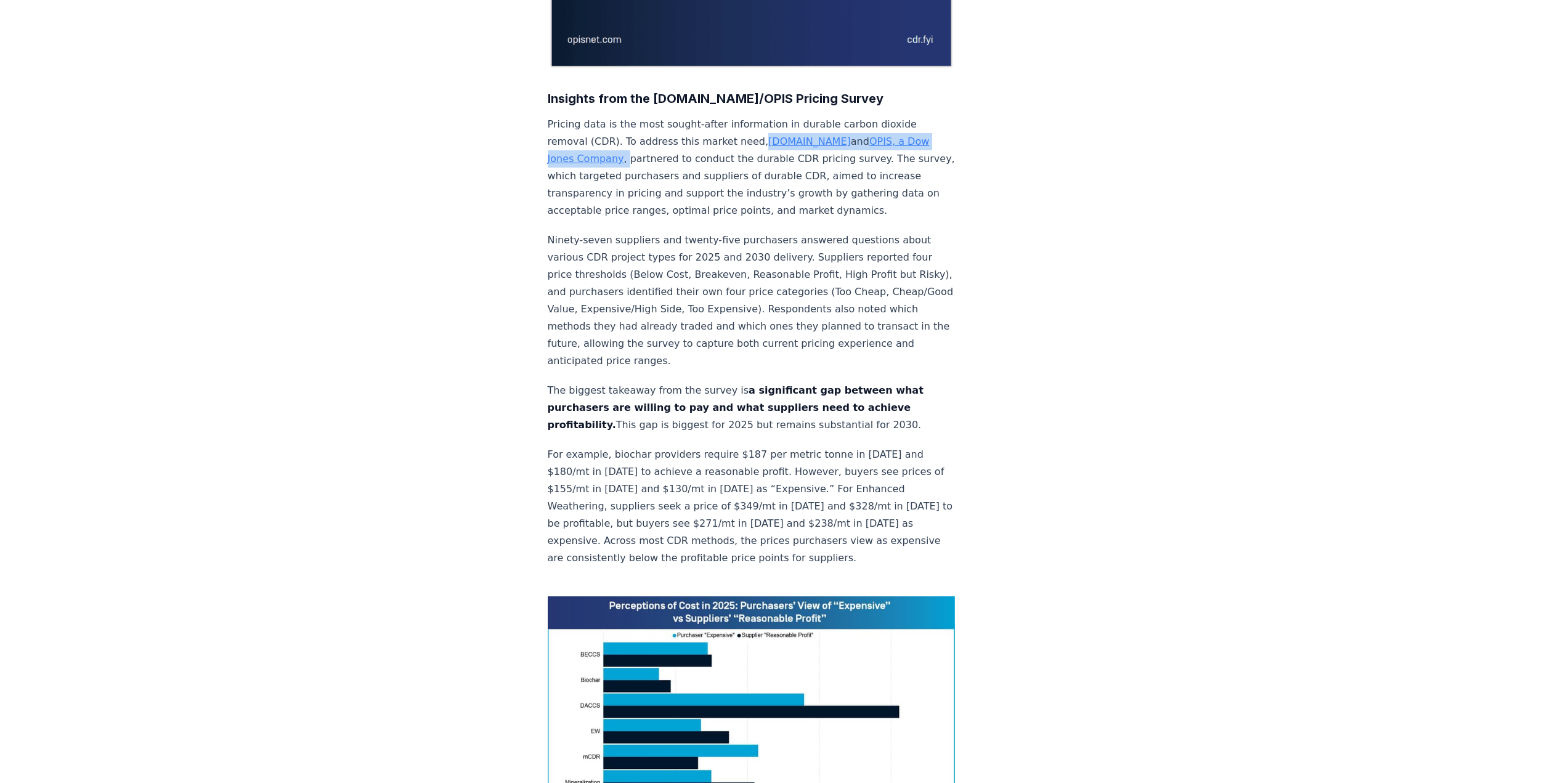
drag, startPoint x: 746, startPoint y: 104, endPoint x: 596, endPoint y: 121, distance: 151.0
click at [596, 121] on p "Pricing data is the most sought-after information in durable carbon dioxide rem…" at bounding box center [751, 167] width 408 height 104
copy p "CDR.fyi and OPIS, a Dow Jones Company ,"
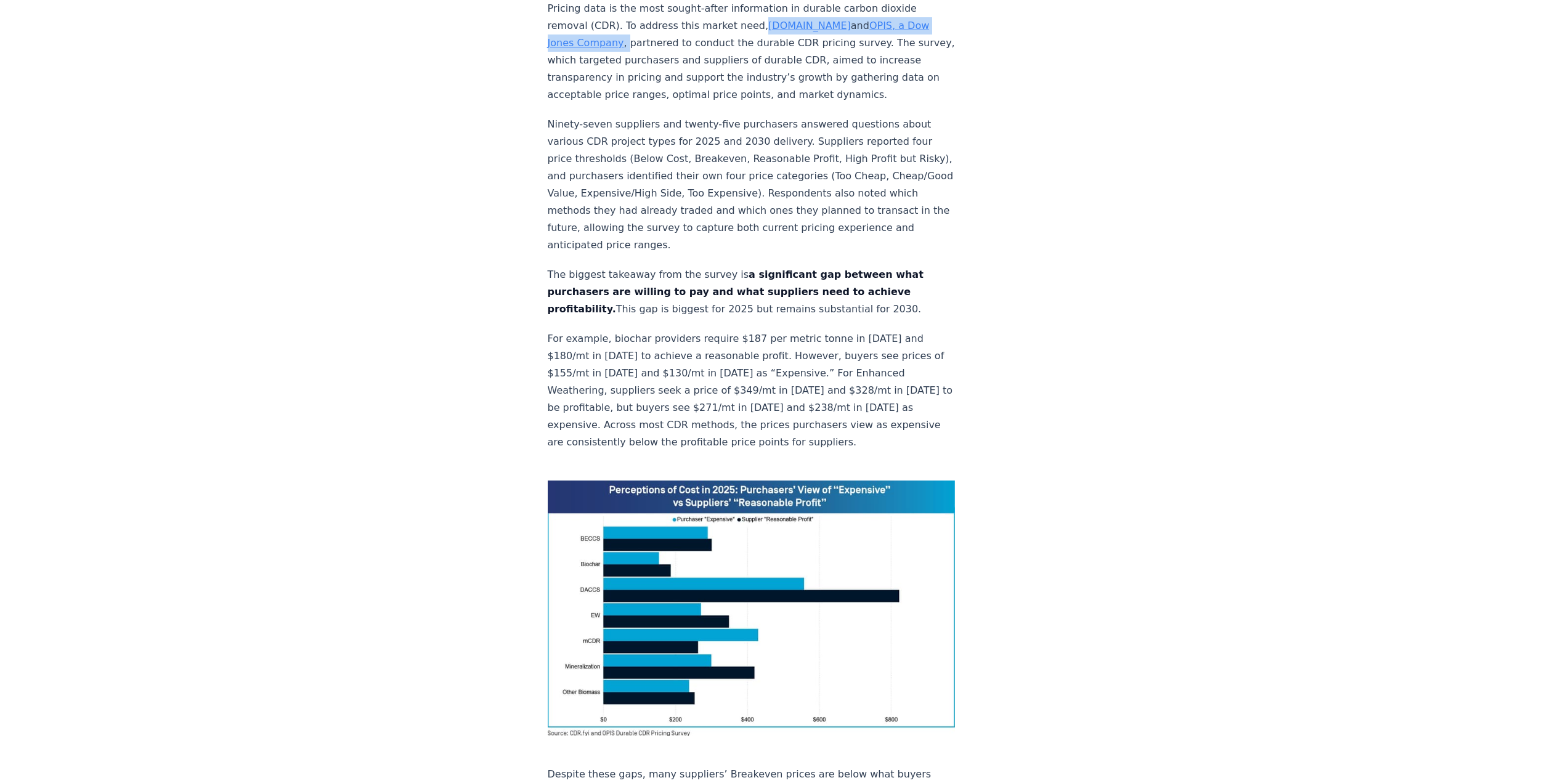
scroll to position [492, 0]
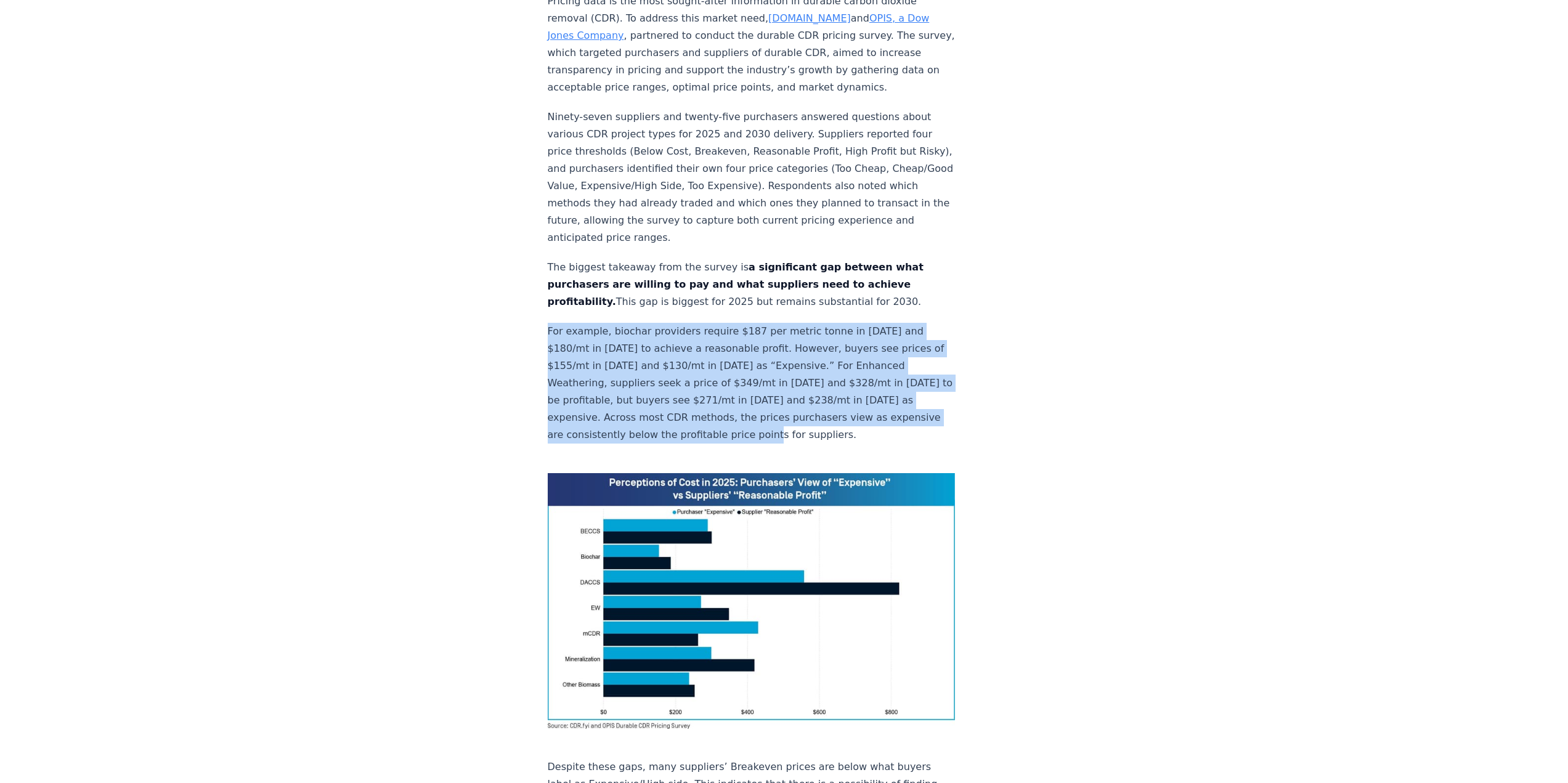
drag, startPoint x: 547, startPoint y: 289, endPoint x: 830, endPoint y: 394, distance: 301.9
click at [830, 394] on p "For example, biochar providers require $187 per metric tonne in 2025 and $180/m…" at bounding box center [751, 383] width 408 height 121
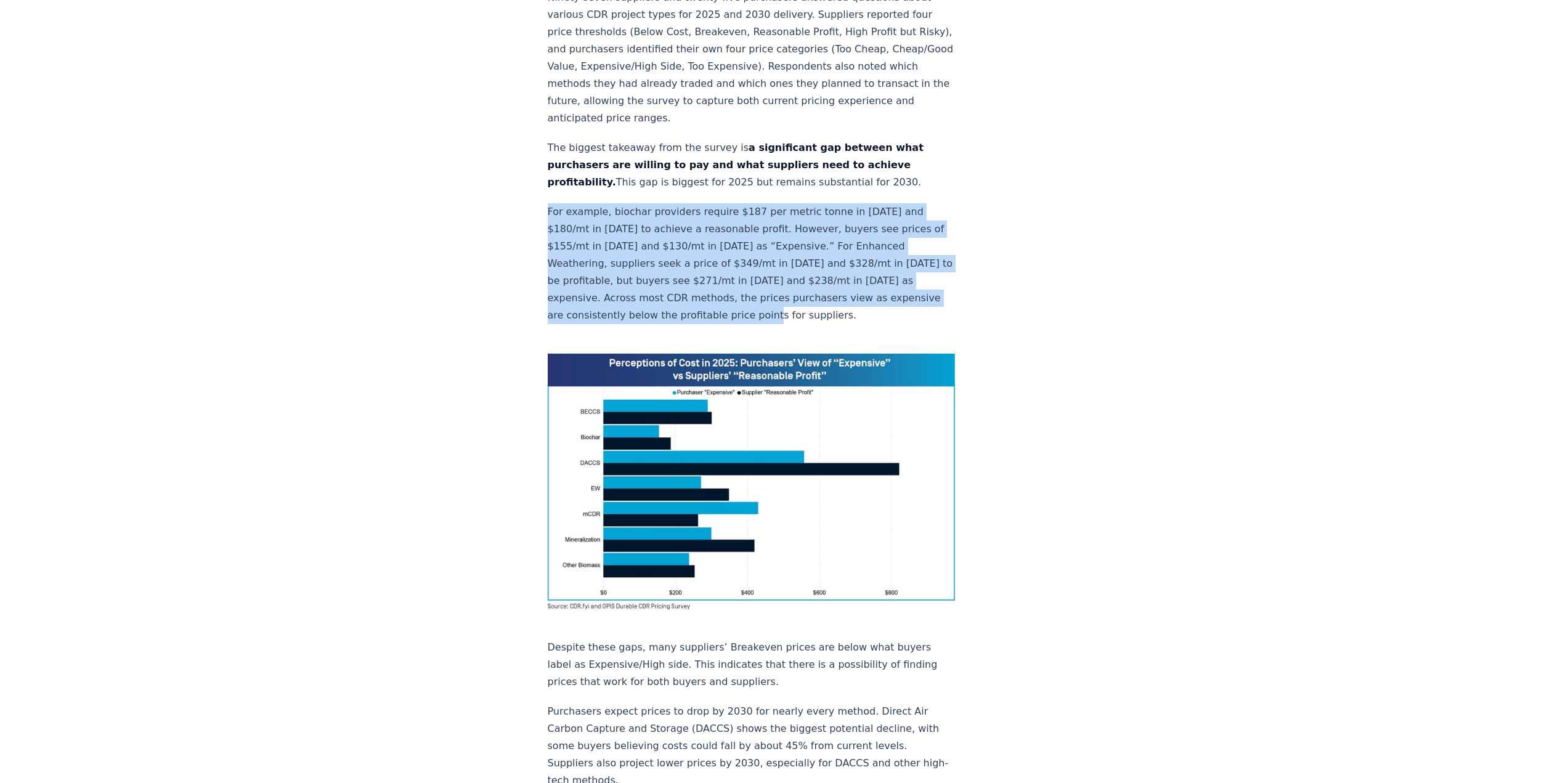
scroll to position [554, 0]
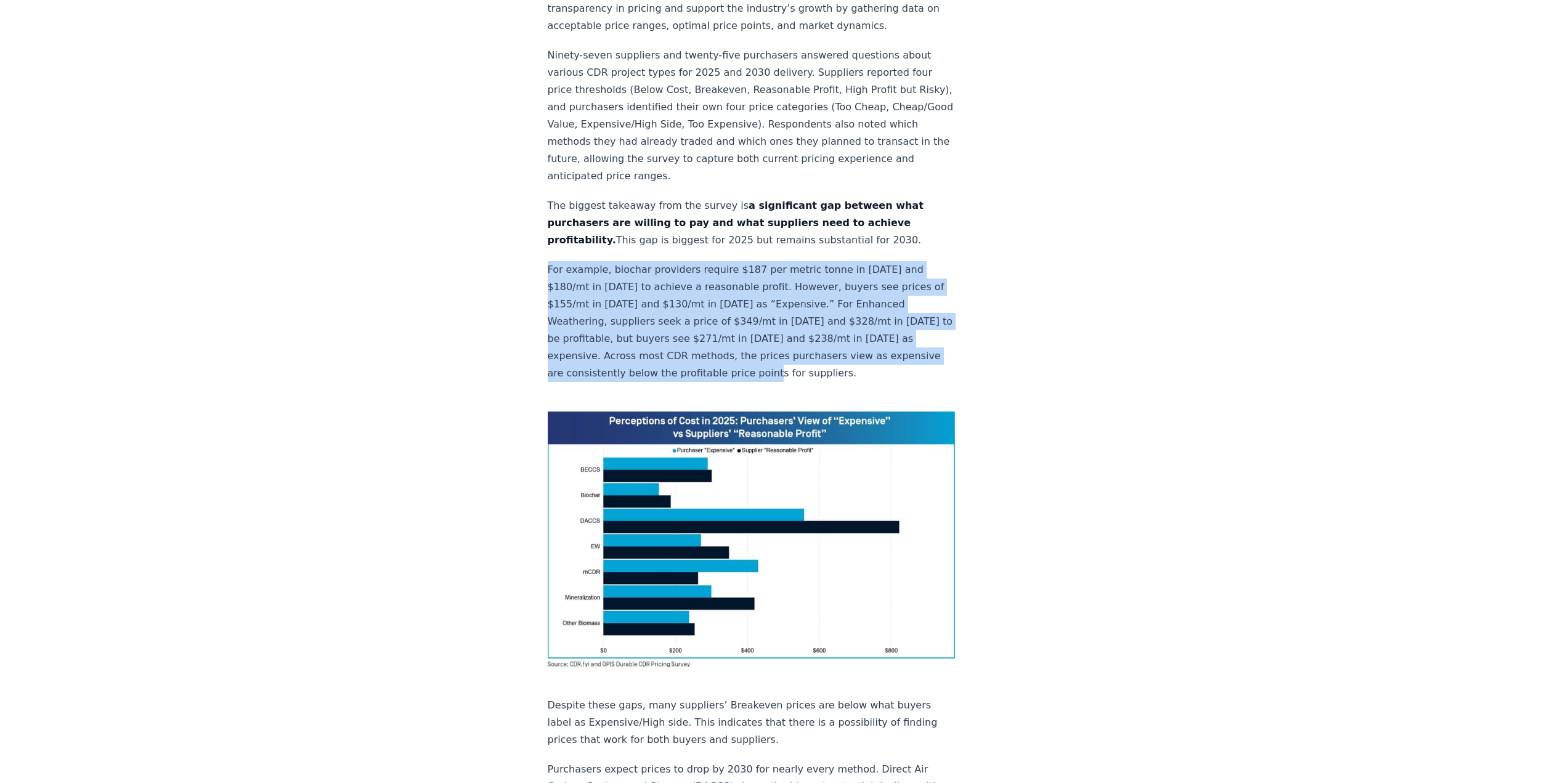
copy p "For example, biochar providers require $187 per metric tonne in 2025 and $180/m…"
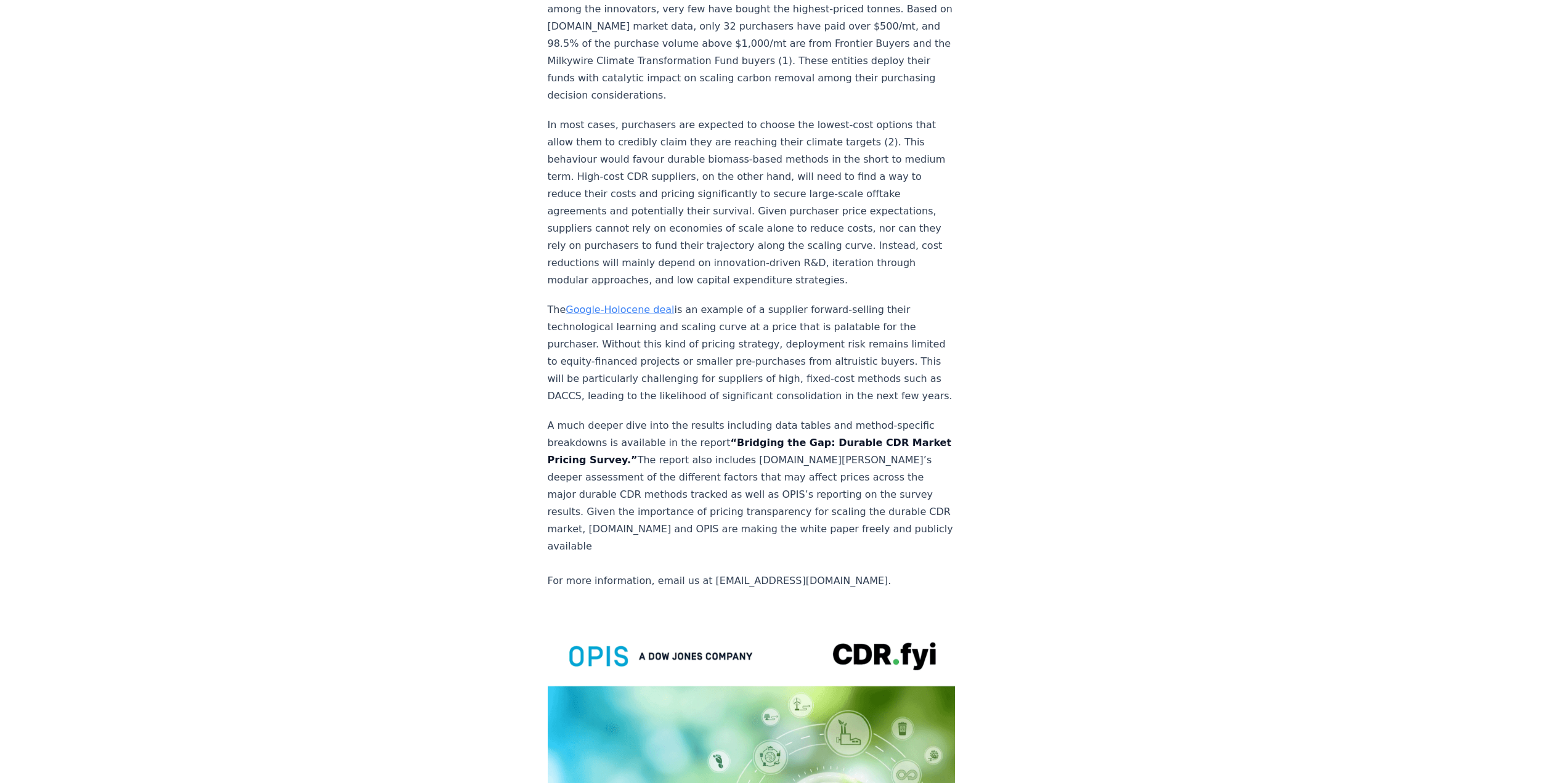
scroll to position [1970, 0]
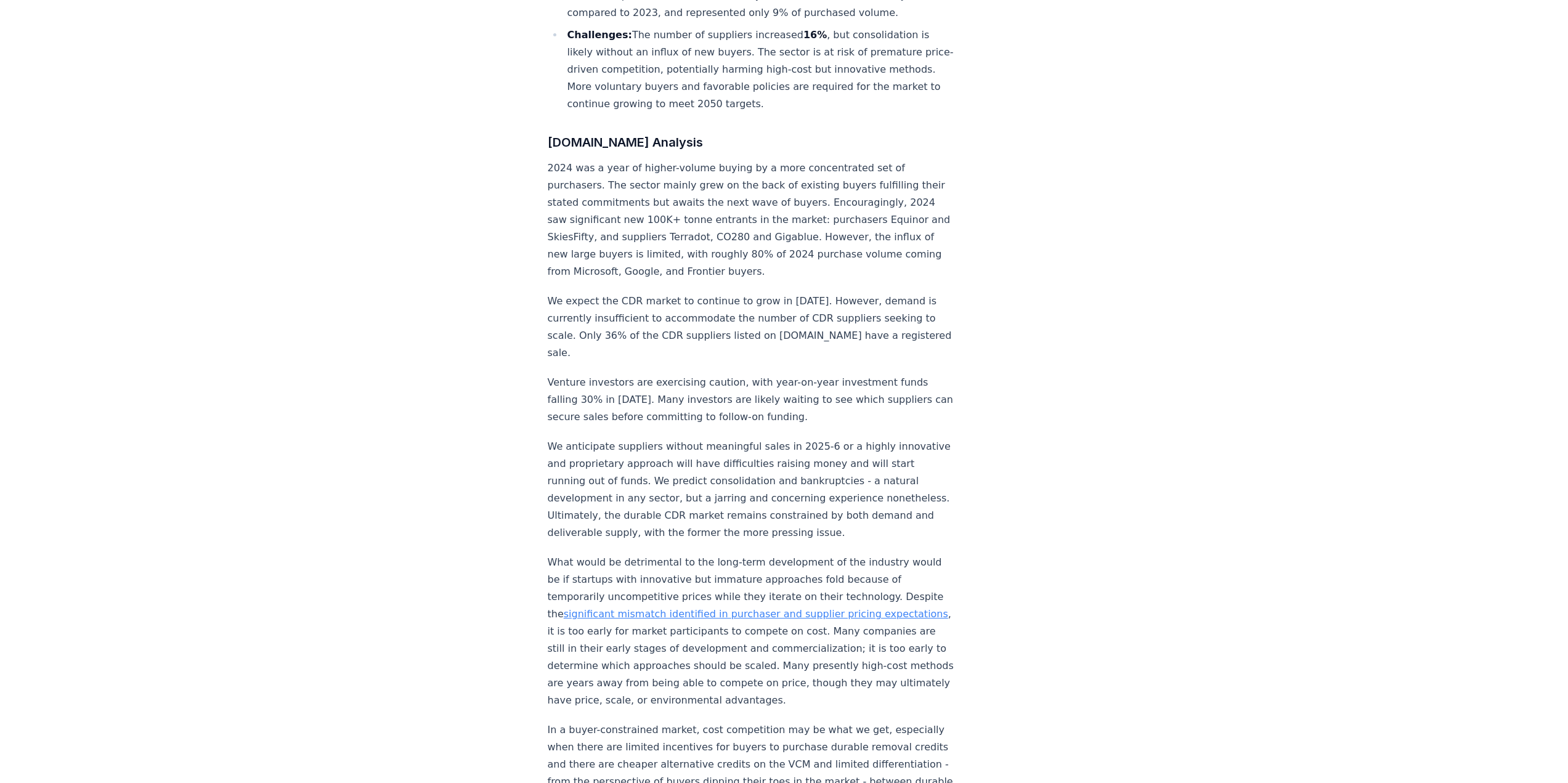
scroll to position [897, 0]
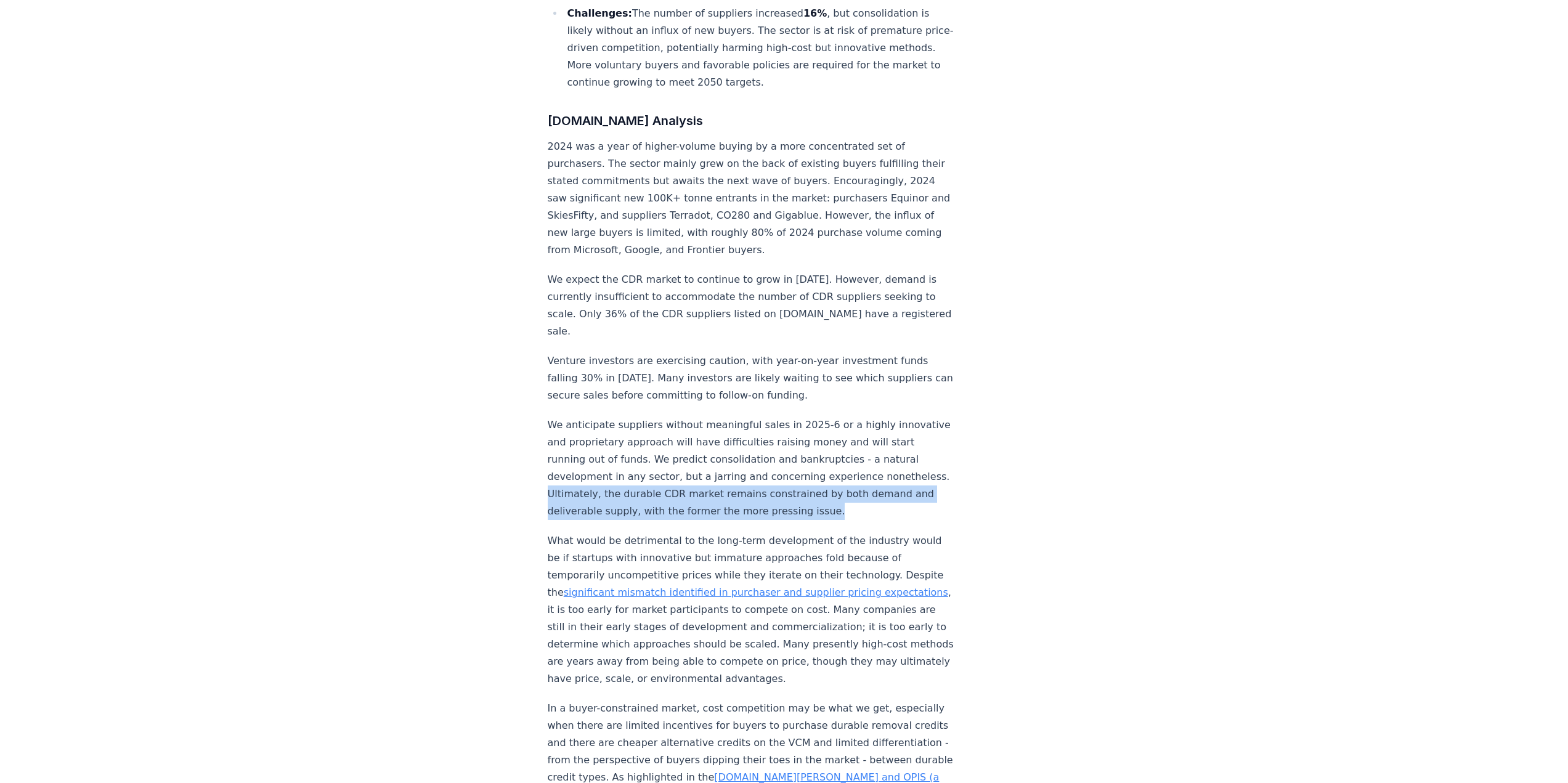
drag, startPoint x: 607, startPoint y: 435, endPoint x: 881, endPoint y: 453, distance: 274.6
click at [881, 453] on p "We anticipate suppliers without meaningful sales in 2025-6 or a highly innovati…" at bounding box center [751, 468] width 408 height 104
copy p "Ultimately, the durable CDR market remains constrained by both demand and deliv…"
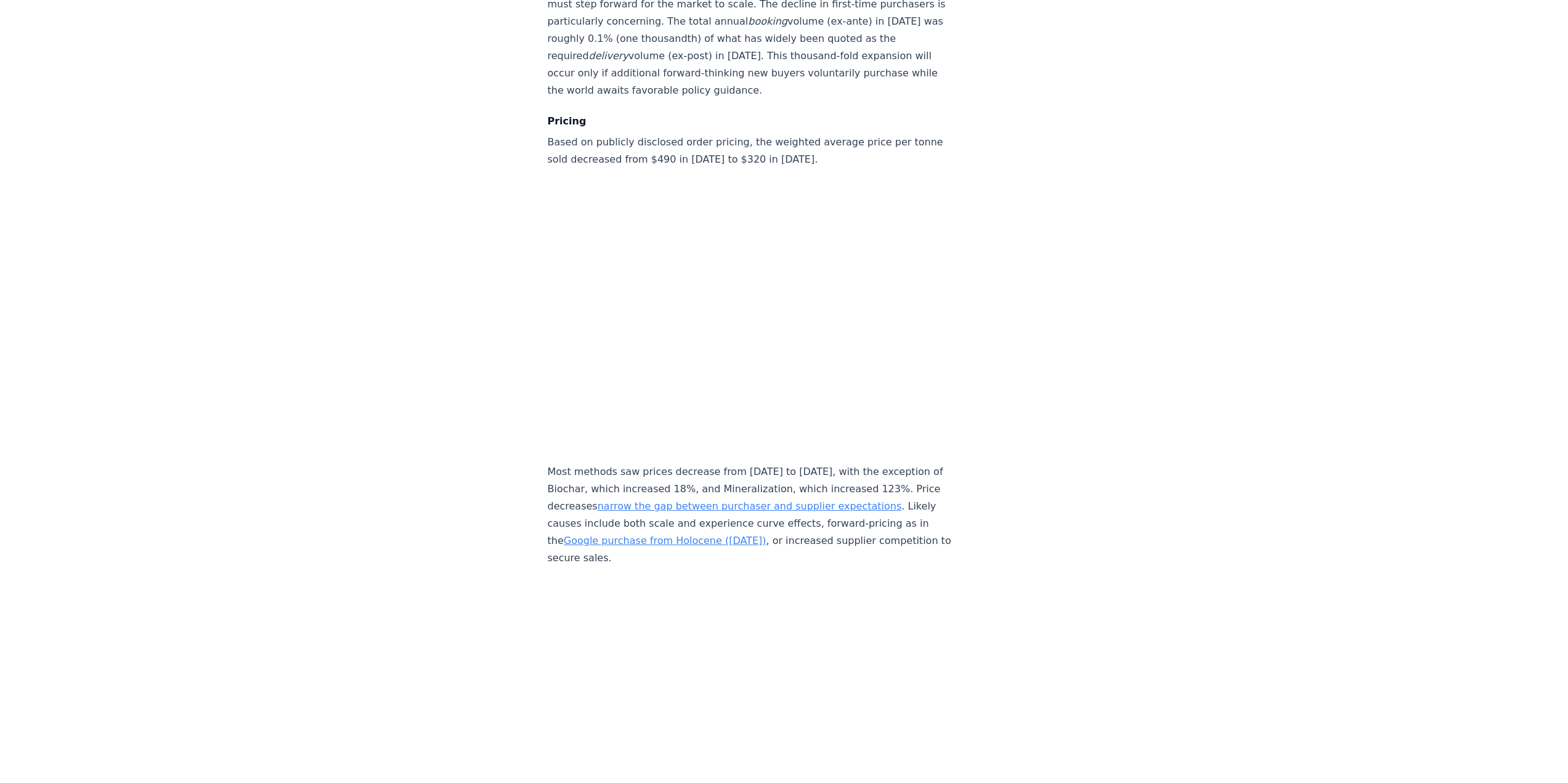
scroll to position [5111, 0]
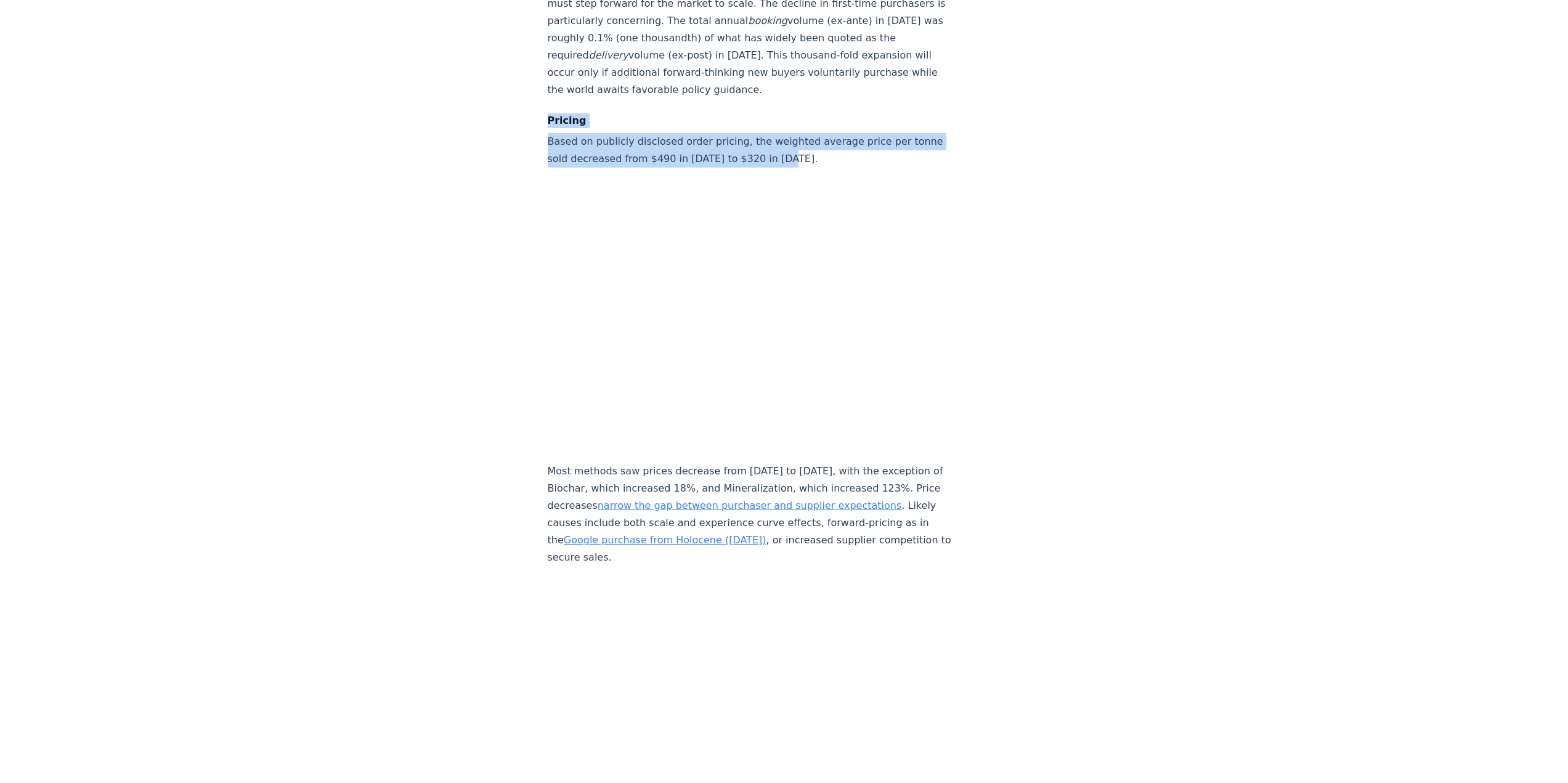
drag, startPoint x: 549, startPoint y: 102, endPoint x: 819, endPoint y: 139, distance: 272.5
click at [811, 138] on p "Based on publicly disclosed order pricing, the weighted average price per tonne…" at bounding box center [751, 150] width 408 height 35
drag, startPoint x: 736, startPoint y: 118, endPoint x: 811, endPoint y: 140, distance: 78.2
click at [811, 140] on p "Based on publicly disclosed order pricing, the weighted average price per tonne…" at bounding box center [751, 150] width 408 height 35
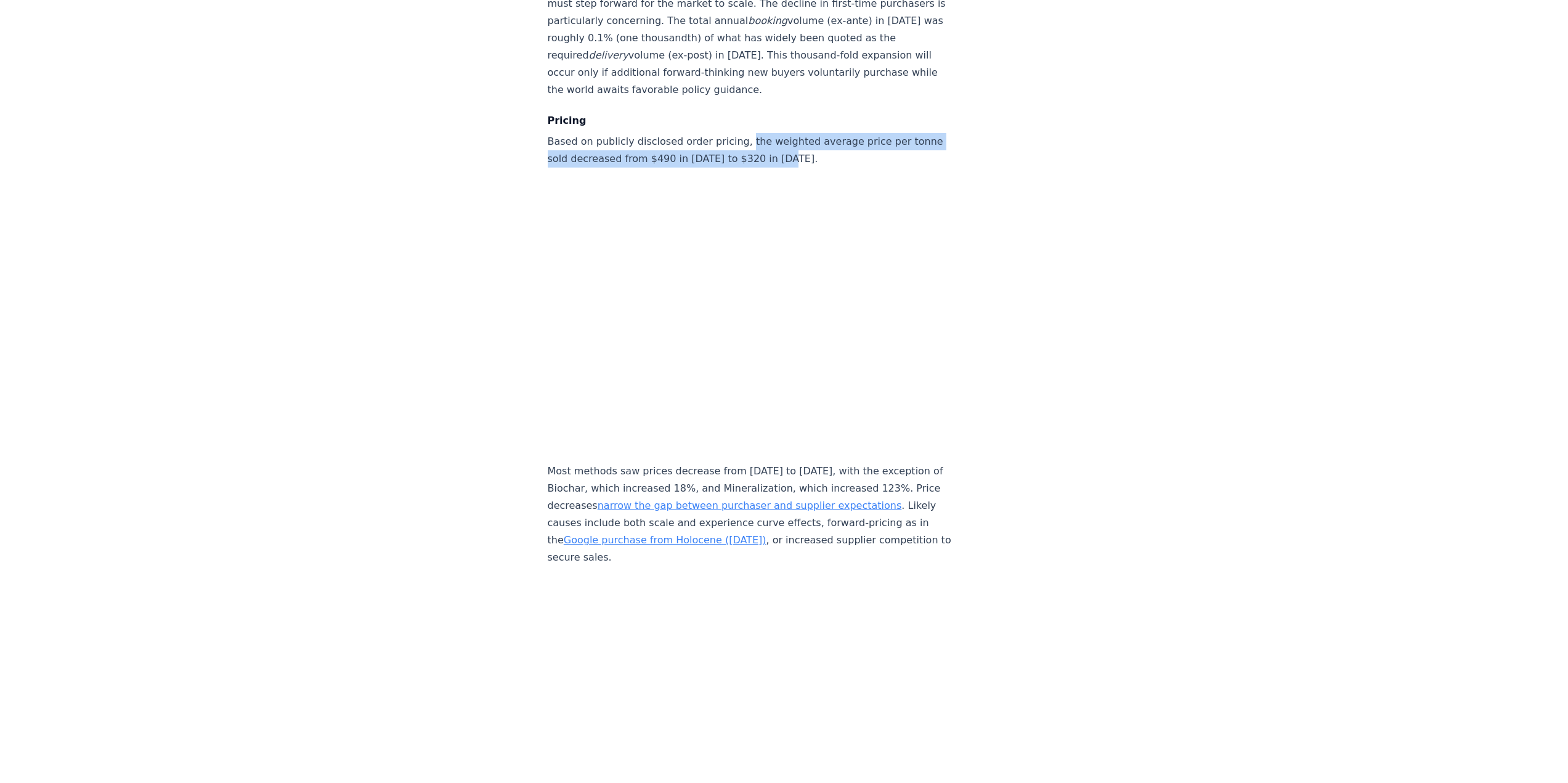
copy p "the weighted average price per tonne sold decreased from $490 in [DATE] to $320…"
drag, startPoint x: 754, startPoint y: 162, endPoint x: 630, endPoint y: 437, distance: 301.7
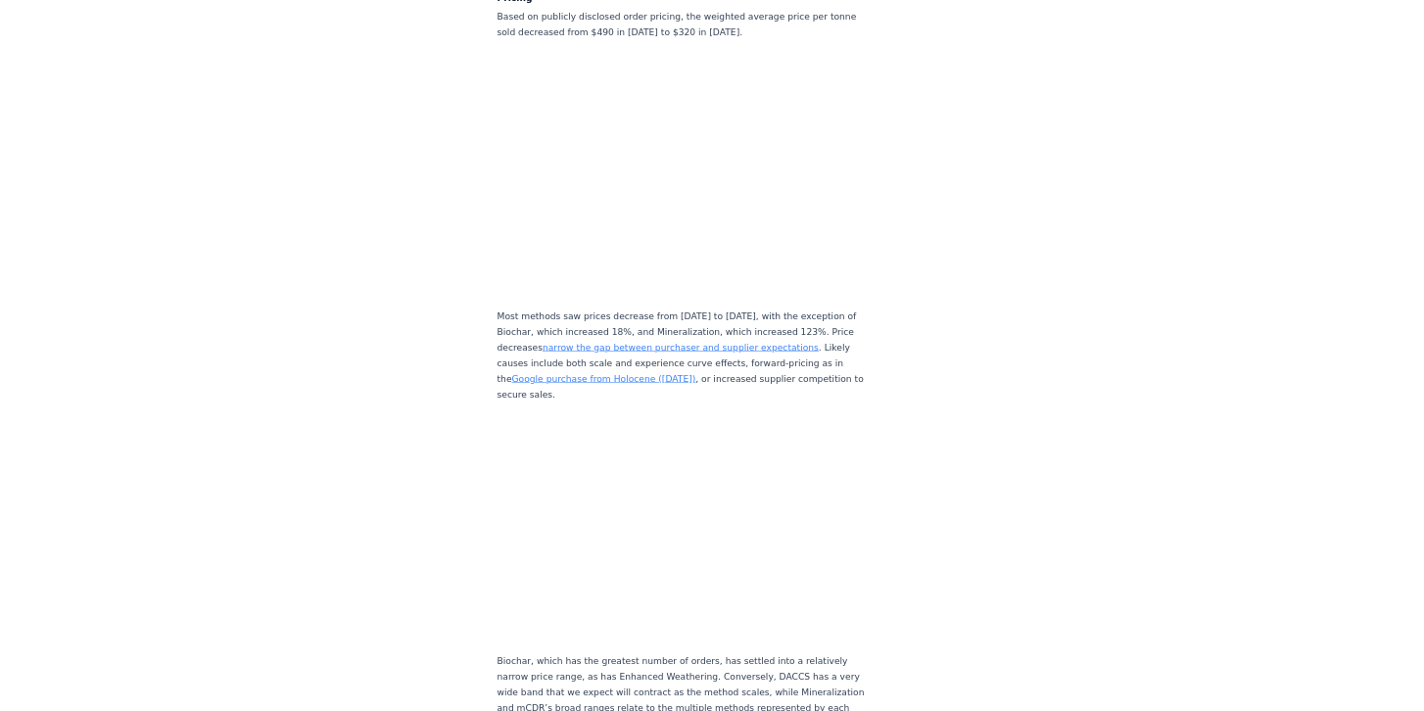
scroll to position [9008, 0]
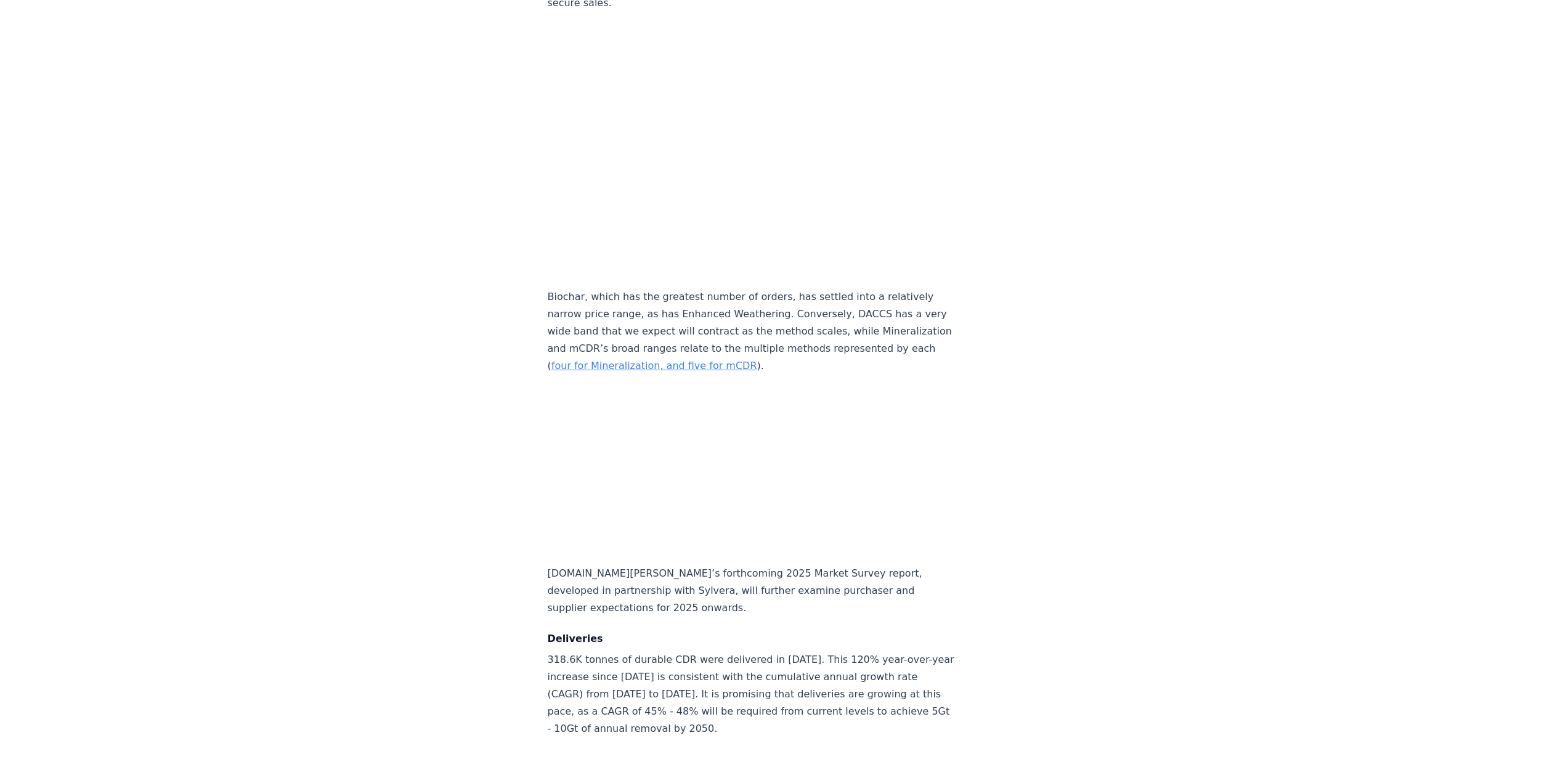
drag, startPoint x: 614, startPoint y: 372, endPoint x: 611, endPoint y: 535, distance: 163.0
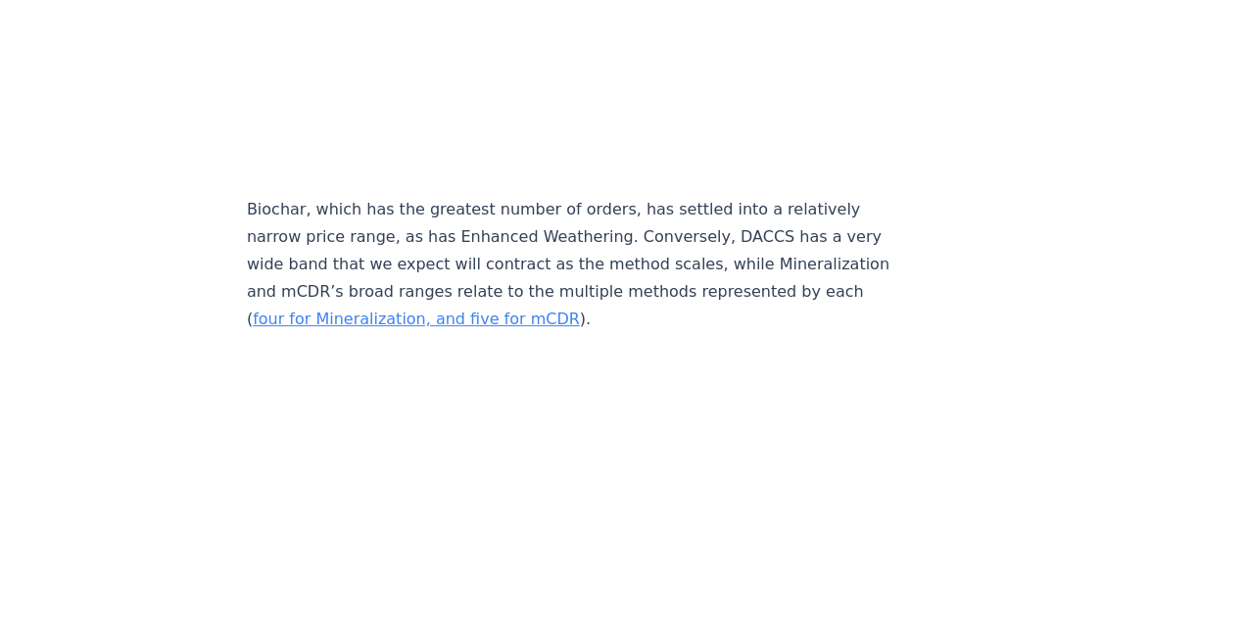
scroll to position [9260, 0]
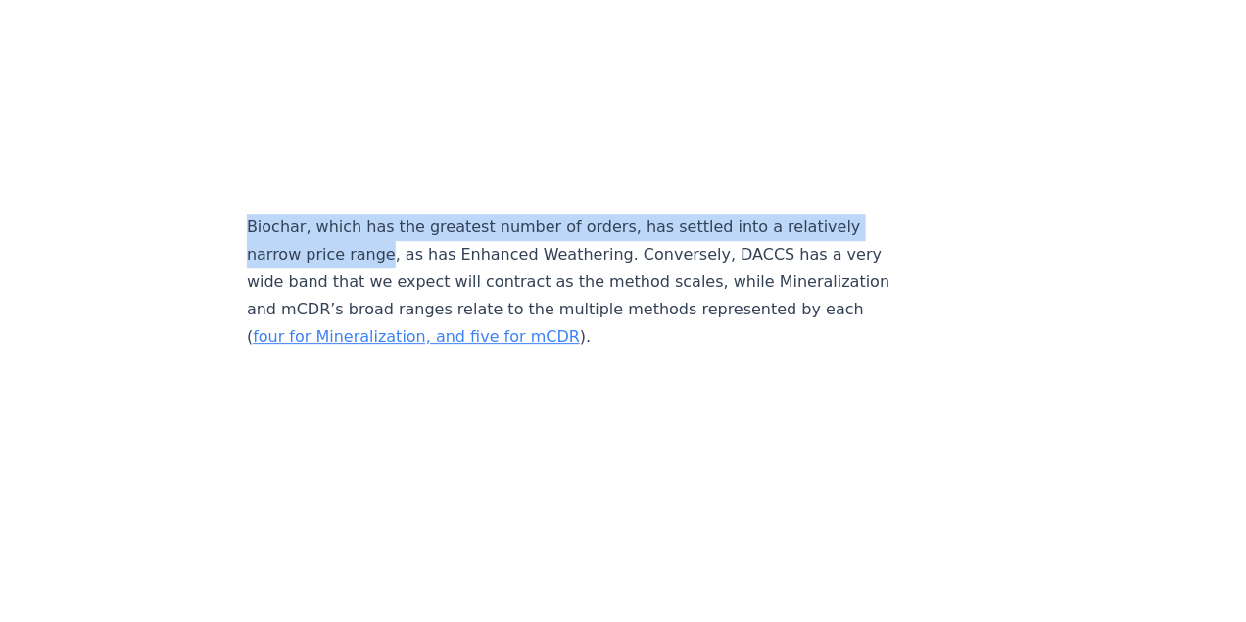
drag, startPoint x: 245, startPoint y: 191, endPoint x: 379, endPoint y: 212, distance: 135.9
copy p "Biochar, which has the greatest number of orders, has settled into a relatively…"
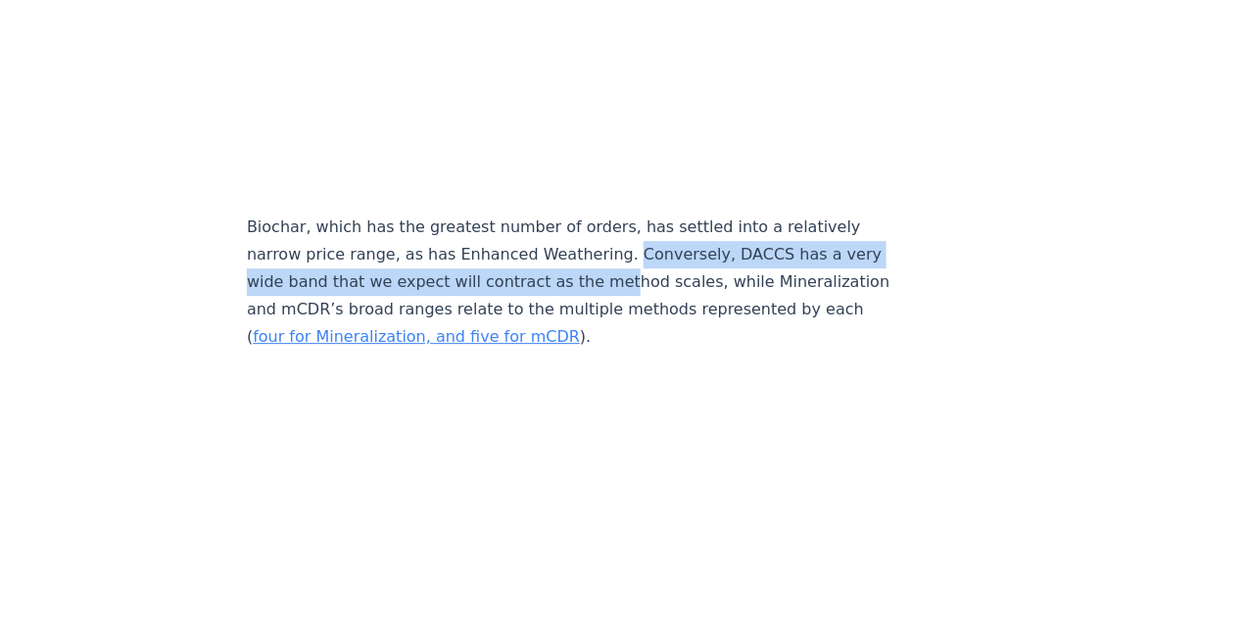
drag, startPoint x: 603, startPoint y: 217, endPoint x: 601, endPoint y: 237, distance: 19.7
click at [601, 237] on p "Biochar, which has the greatest number of orders, has settled into a relatively…" at bounding box center [571, 281] width 648 height 137
copy p "Conversely, DACCS has a very wide band that we expect will contract as the met"
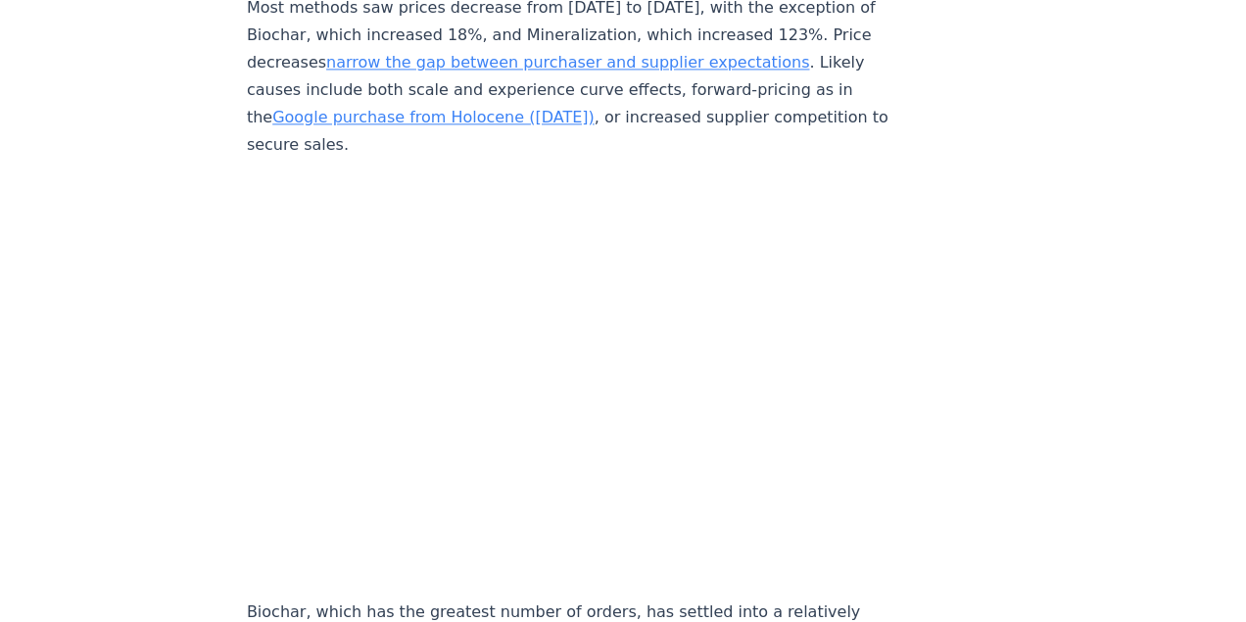
scroll to position [8868, 0]
